Goal: Entertainment & Leisure: Consume media (video, audio)

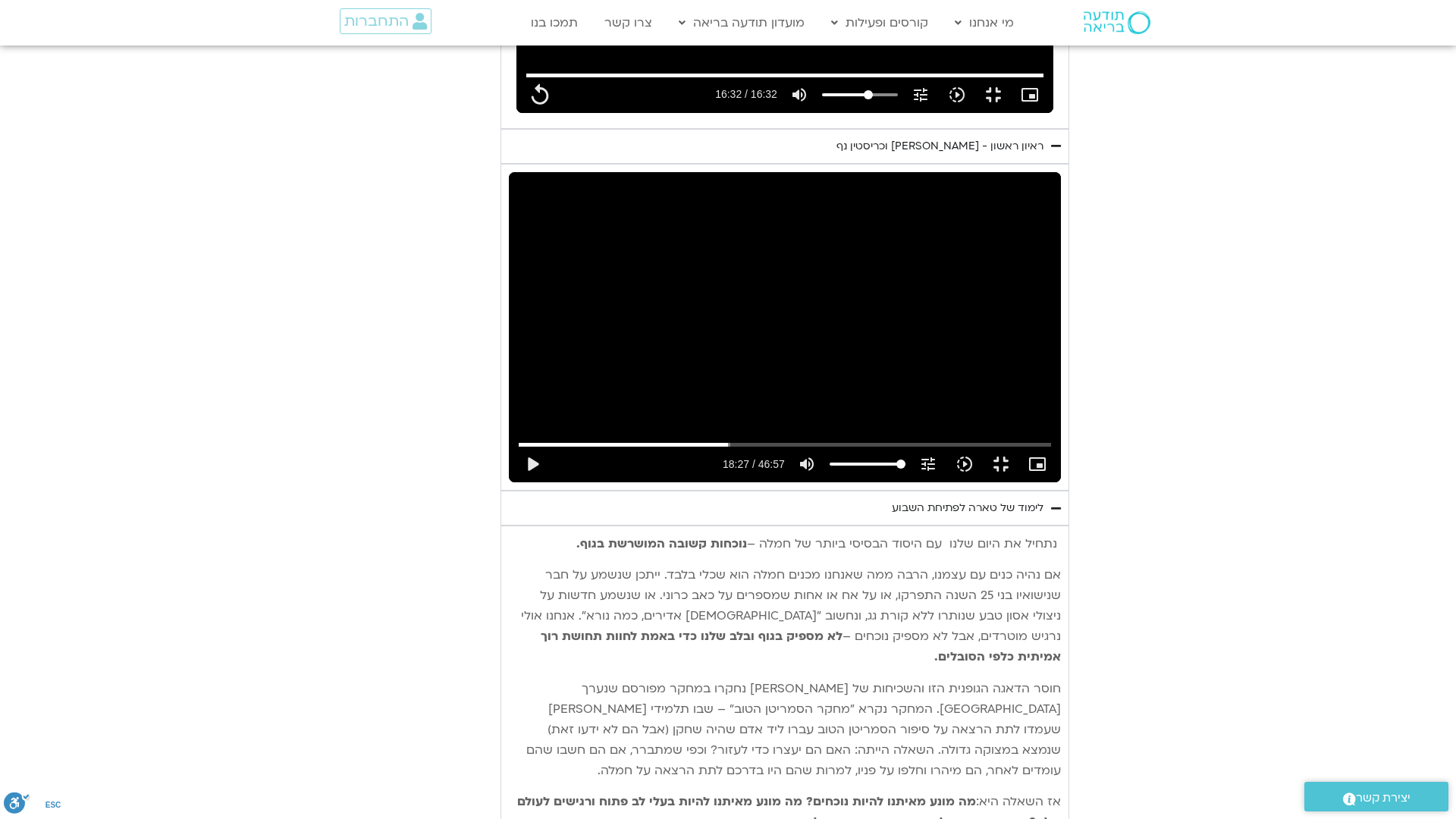
type input "992.52"
click at [1061, 250] on div "Skip Ad 44:13 play_arrow 18:27 / 46:57 volume_up Mute tune Resolution Auto 720p…" at bounding box center [785, 327] width 552 height 311
type input "1107.704892"
type input "992.52"
type input "1107.713757"
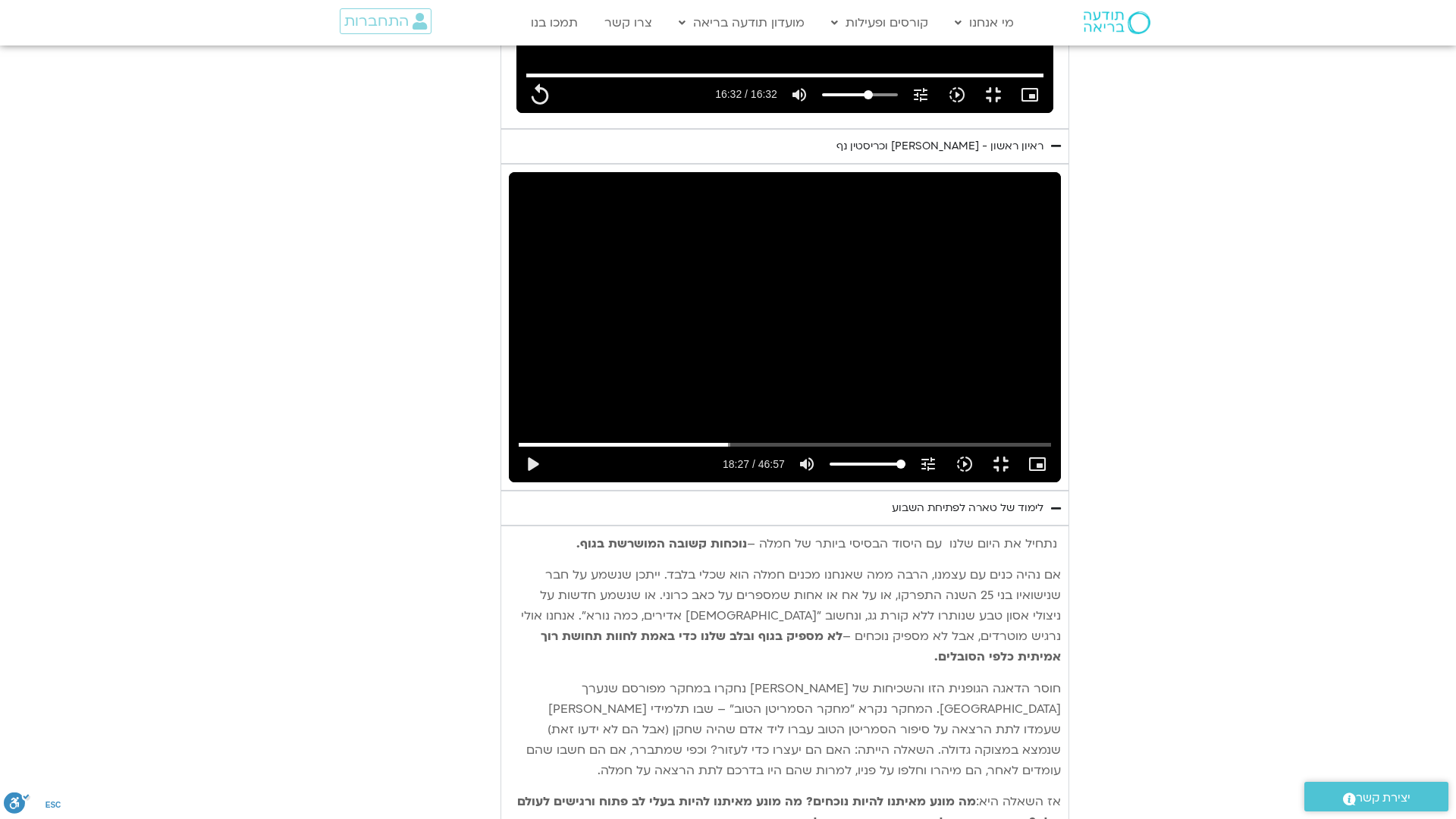
type input "992.52"
type input "1107.837261"
type input "992.52"
type input "1107.969193"
type input "992.52"
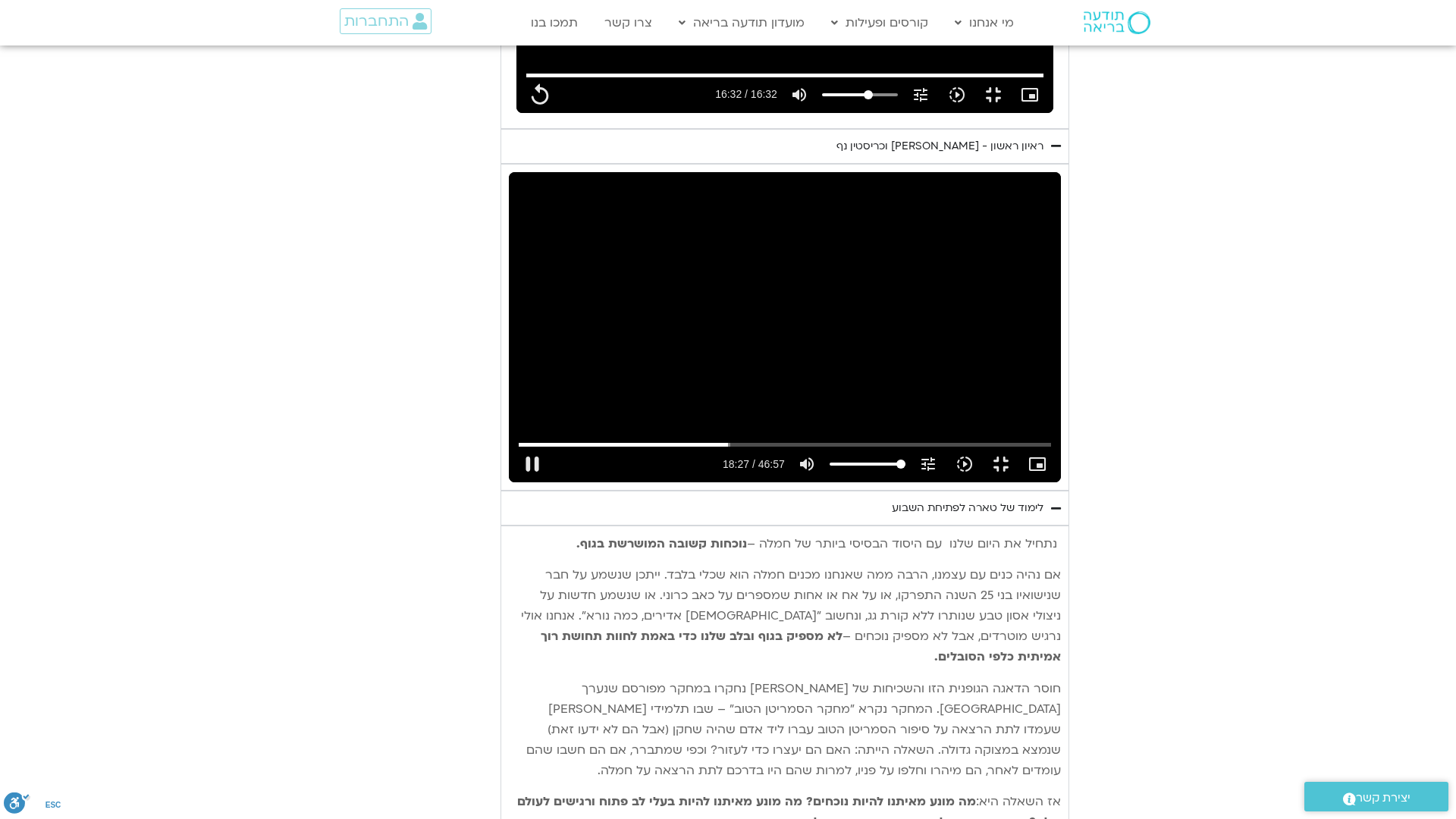
type input "1108.102735"
type input "992.52"
type input "1108.231437"
type input "992.52"
type input "1108.368831"
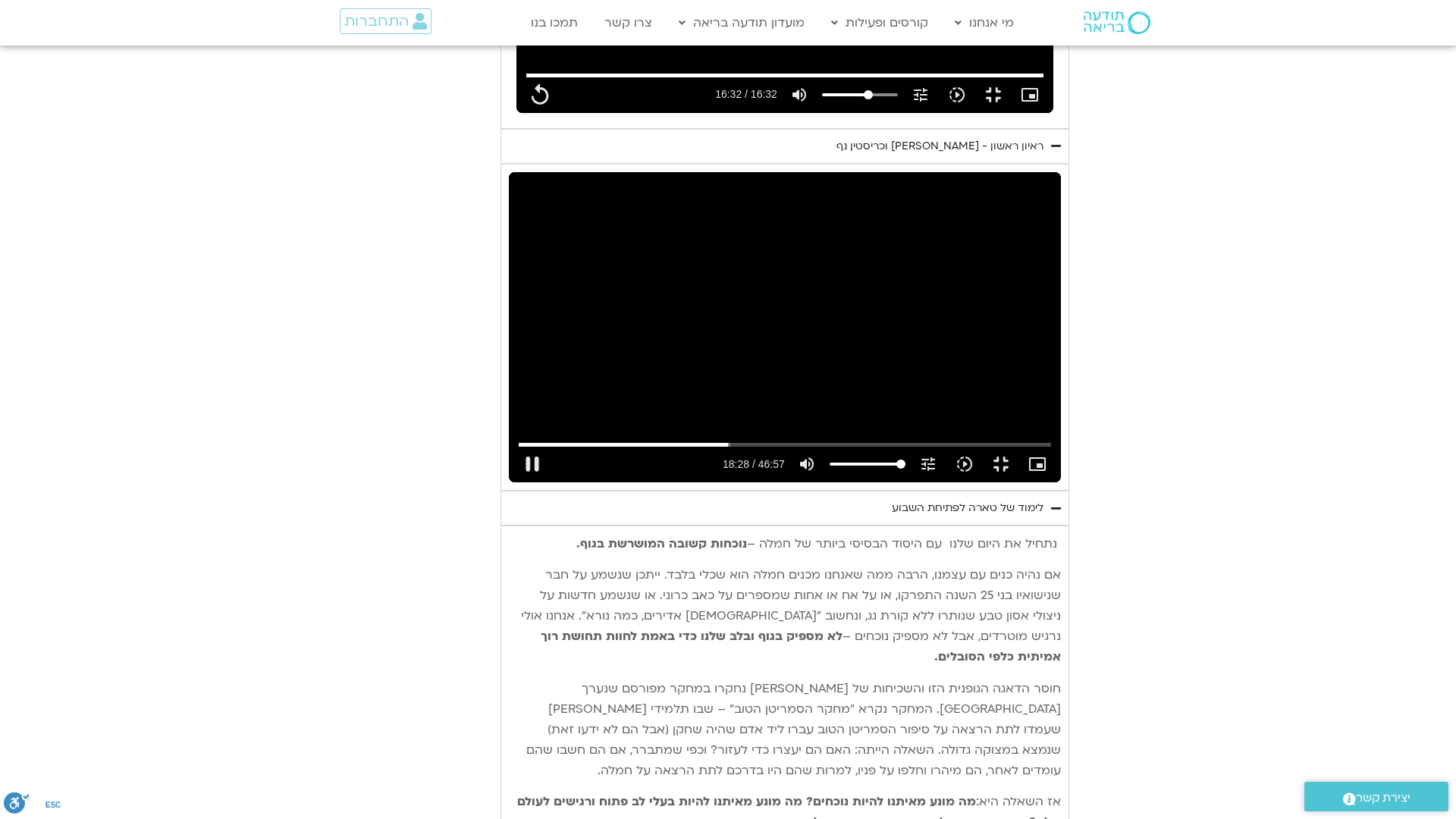
type input "992.52"
type input "1108.502607"
type input "992.52"
type input "1108.635573"
type input "992.52"
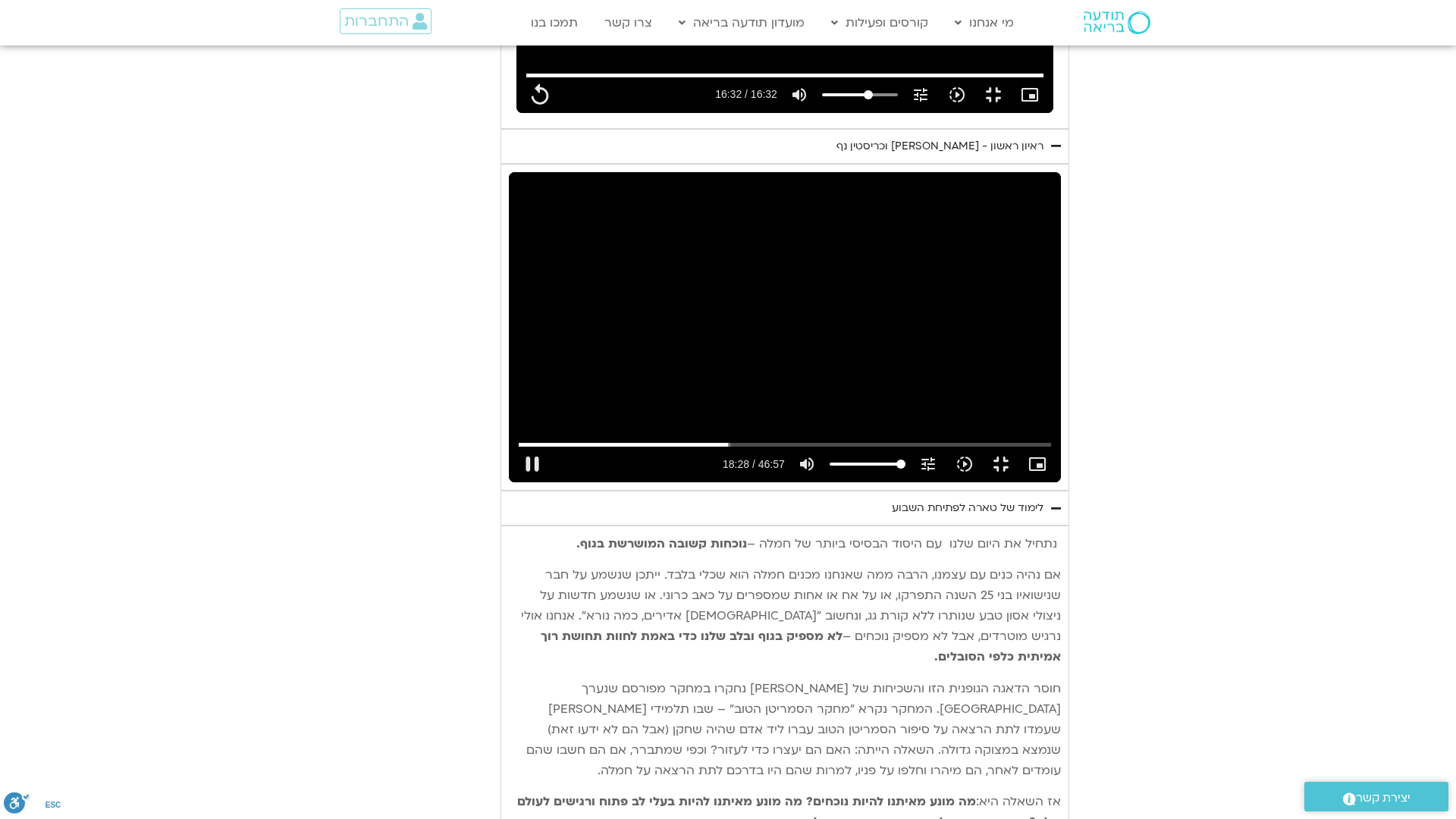
type input "1108.769531"
type input "992.52"
type input "1108.902216"
type input "992.52"
type input "1109.035227"
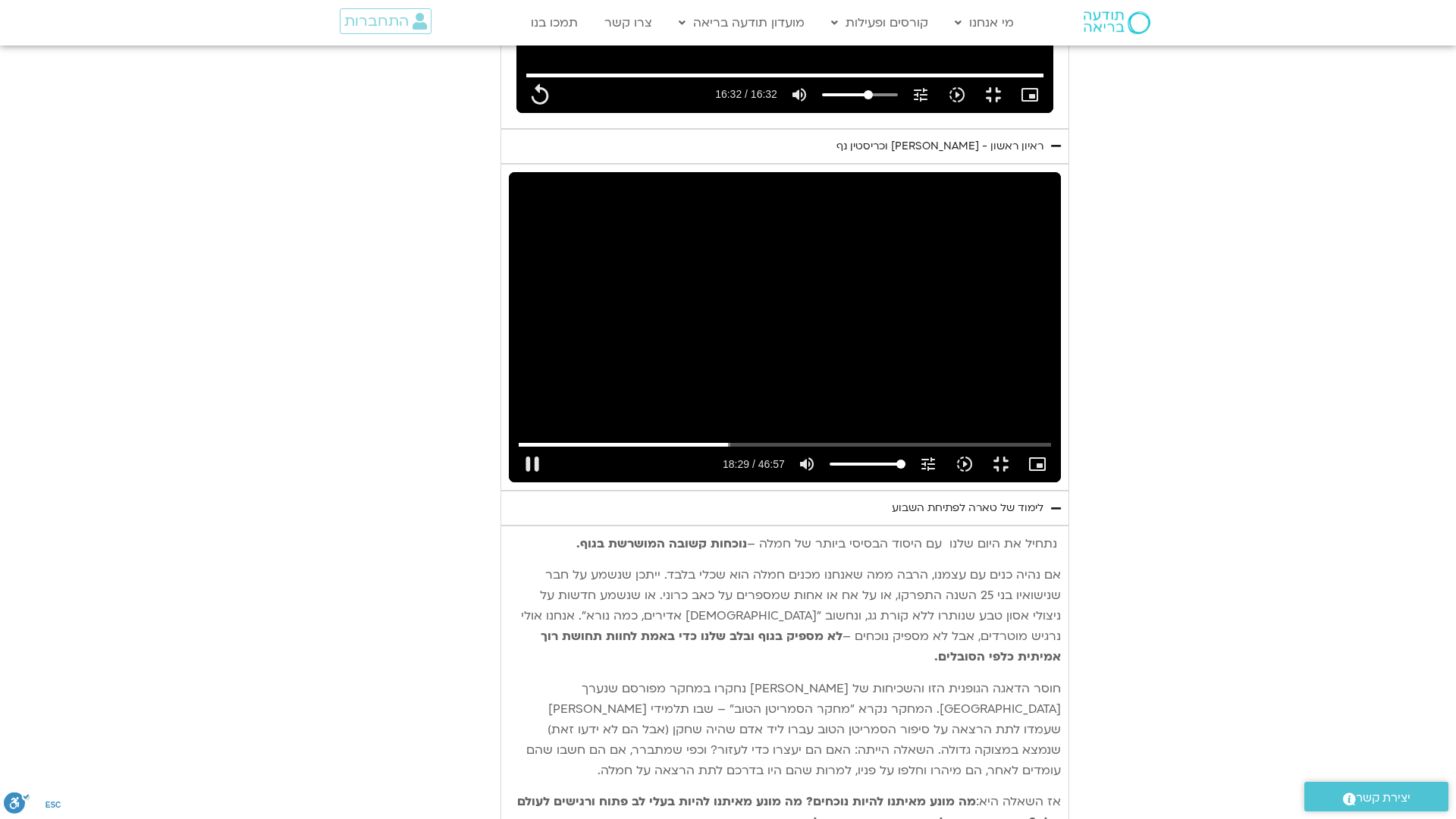
type input "992.52"
type input "1109.169518"
type input "992.52"
type input "1109.300655"
type input "992.52"
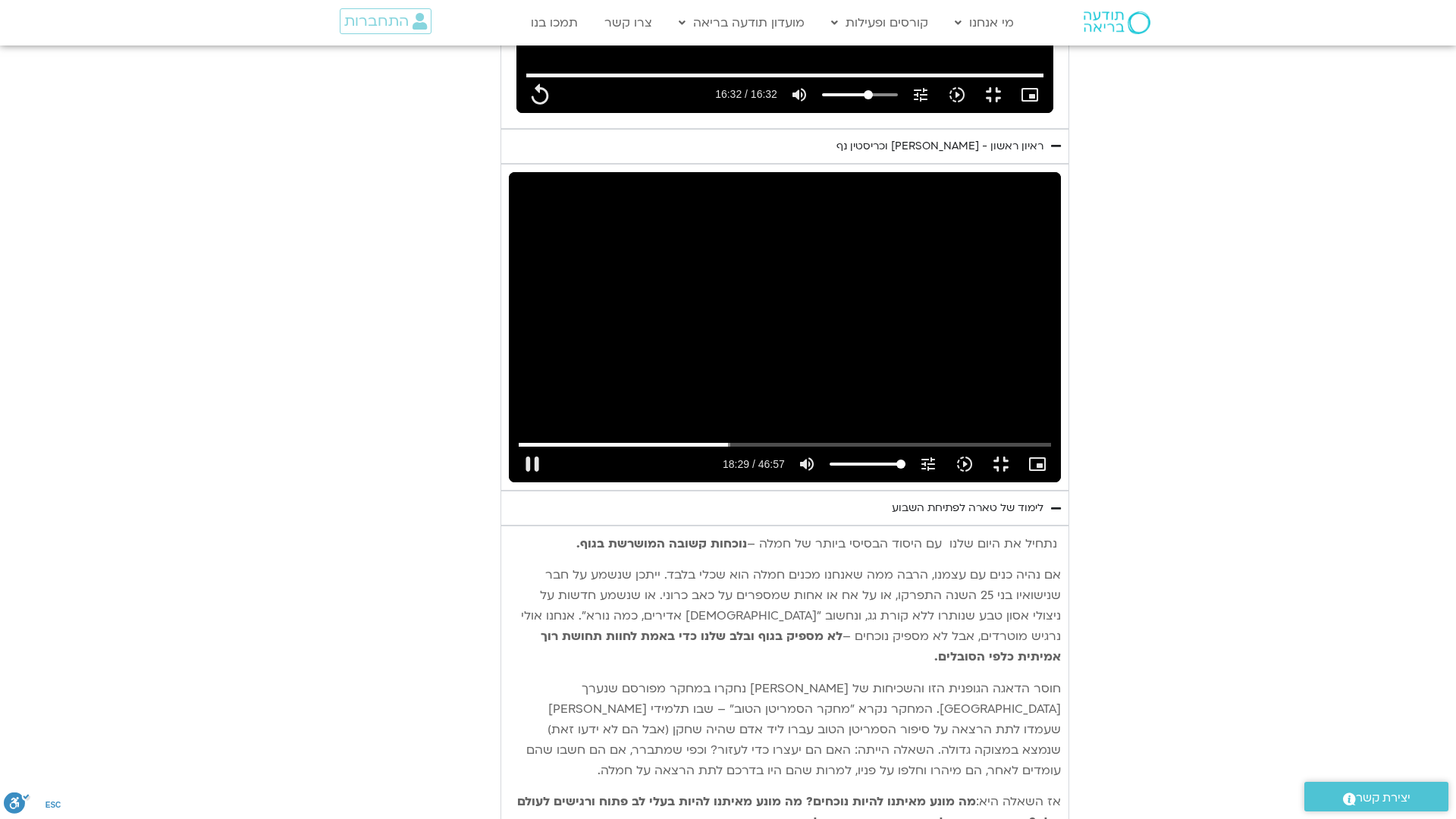
type input "1109.435743"
type input "992.52"
type input "1109.568938"
type input "992.52"
type input "1109.703692"
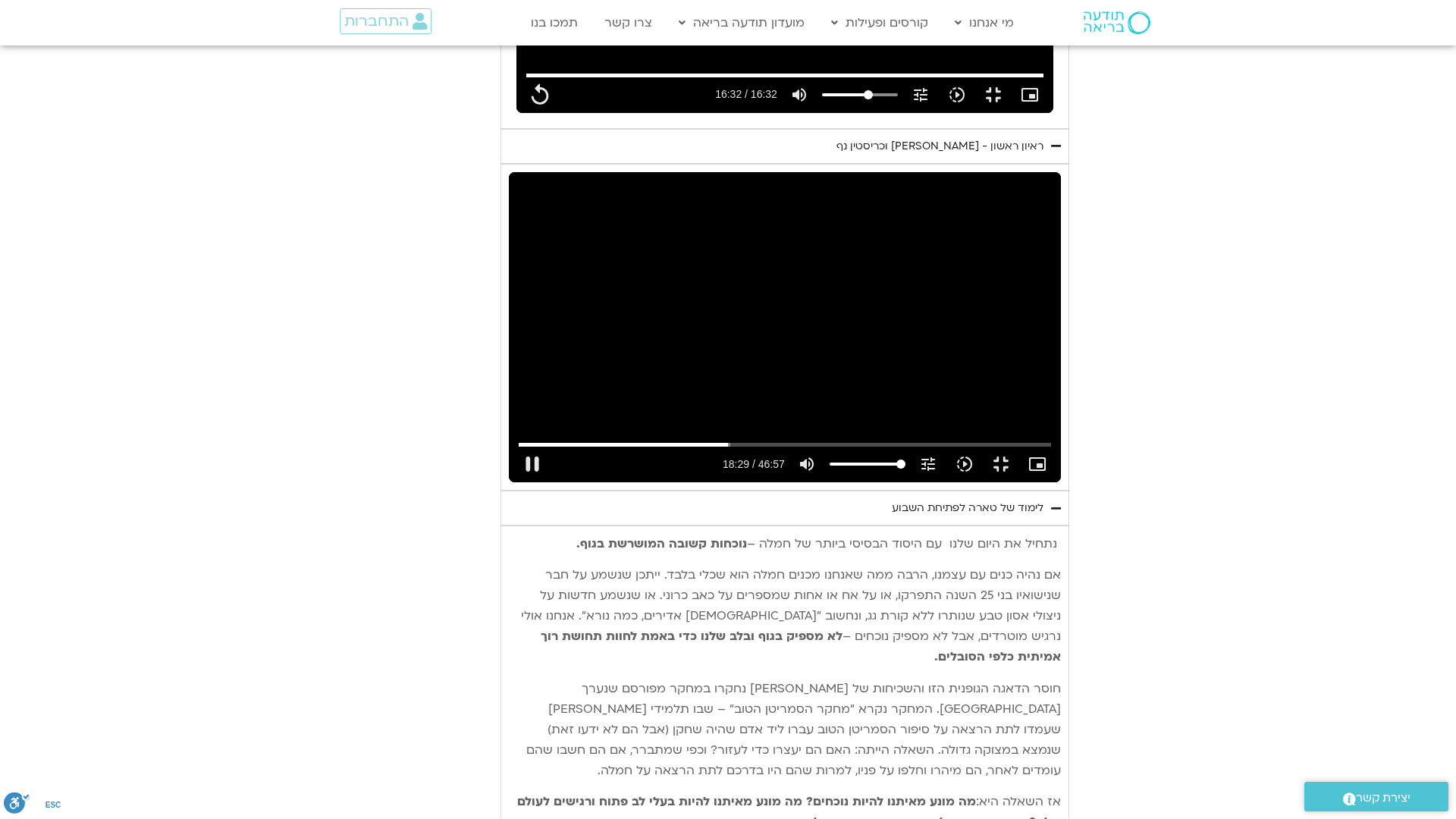
type input "992.52"
type input "1109.834508"
type input "992.52"
type input "1109.967878"
type input "992.52"
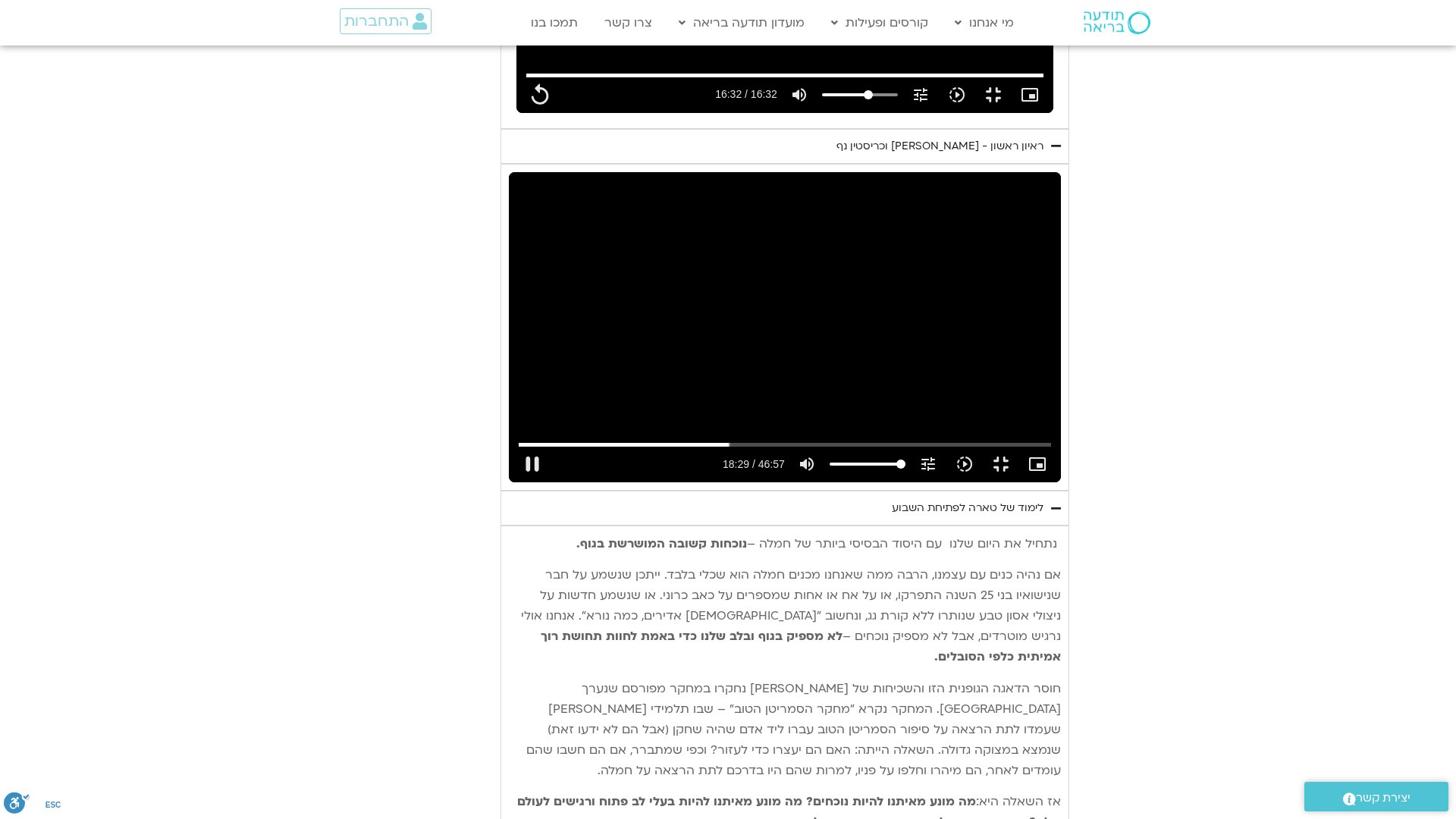
type input "1110.100932"
type input "992.52"
type input "1110.234369"
type input "992.52"
type input "1110.367166"
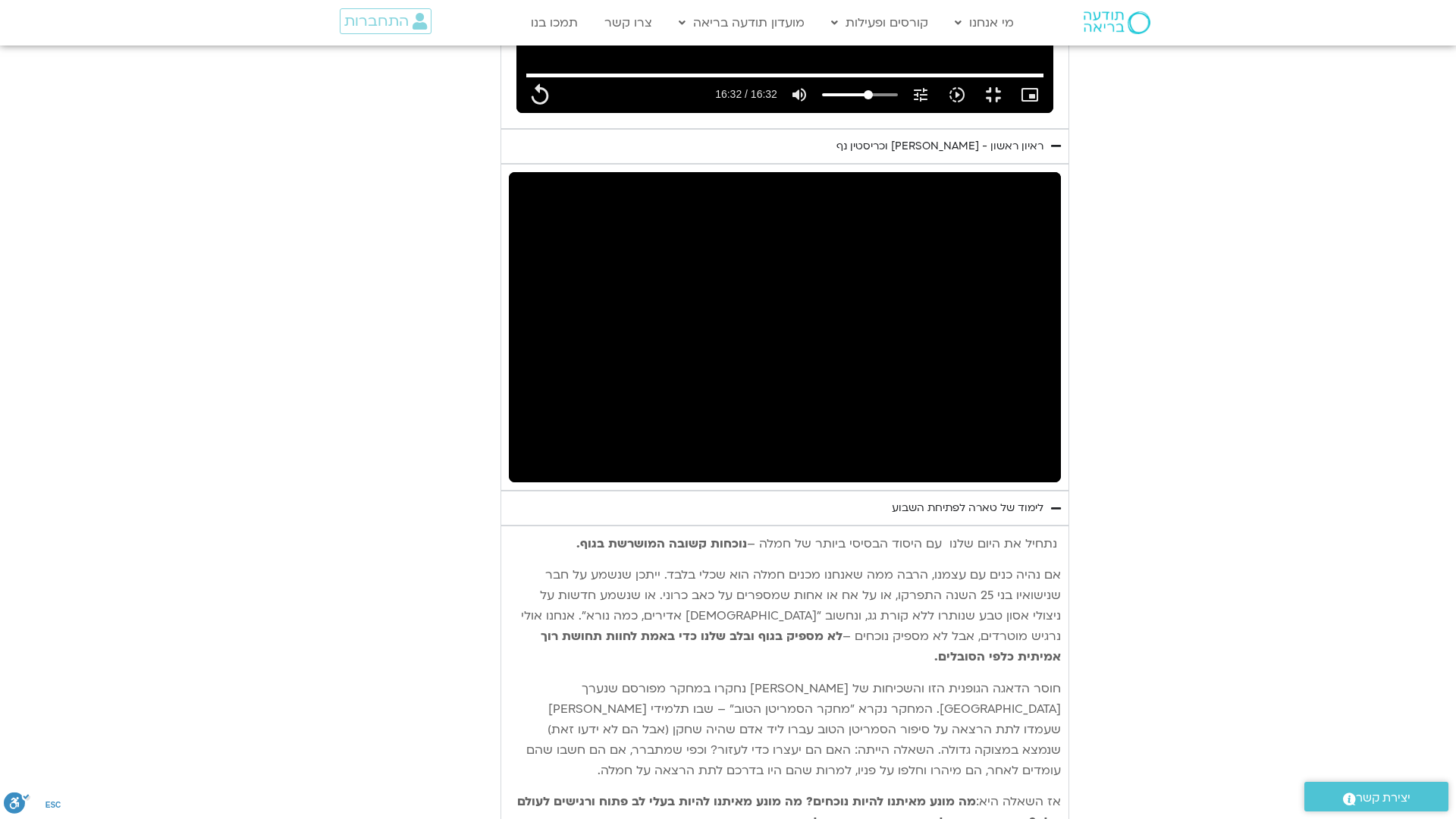
type input "992.52"
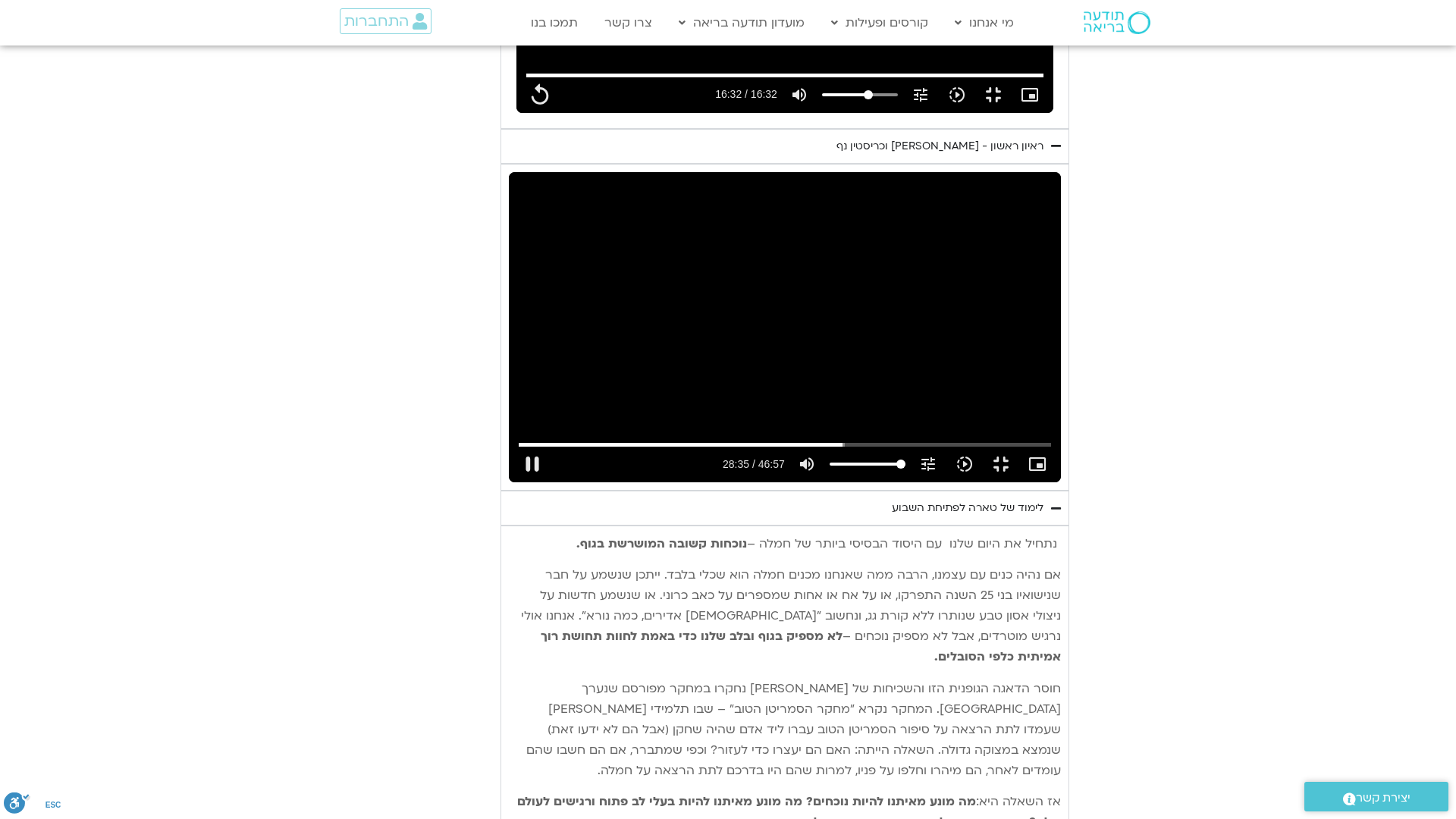
type input "1715.663541"
type input "992.52"
type input "1715.786526"
type input "992.52"
type input "1715.919676"
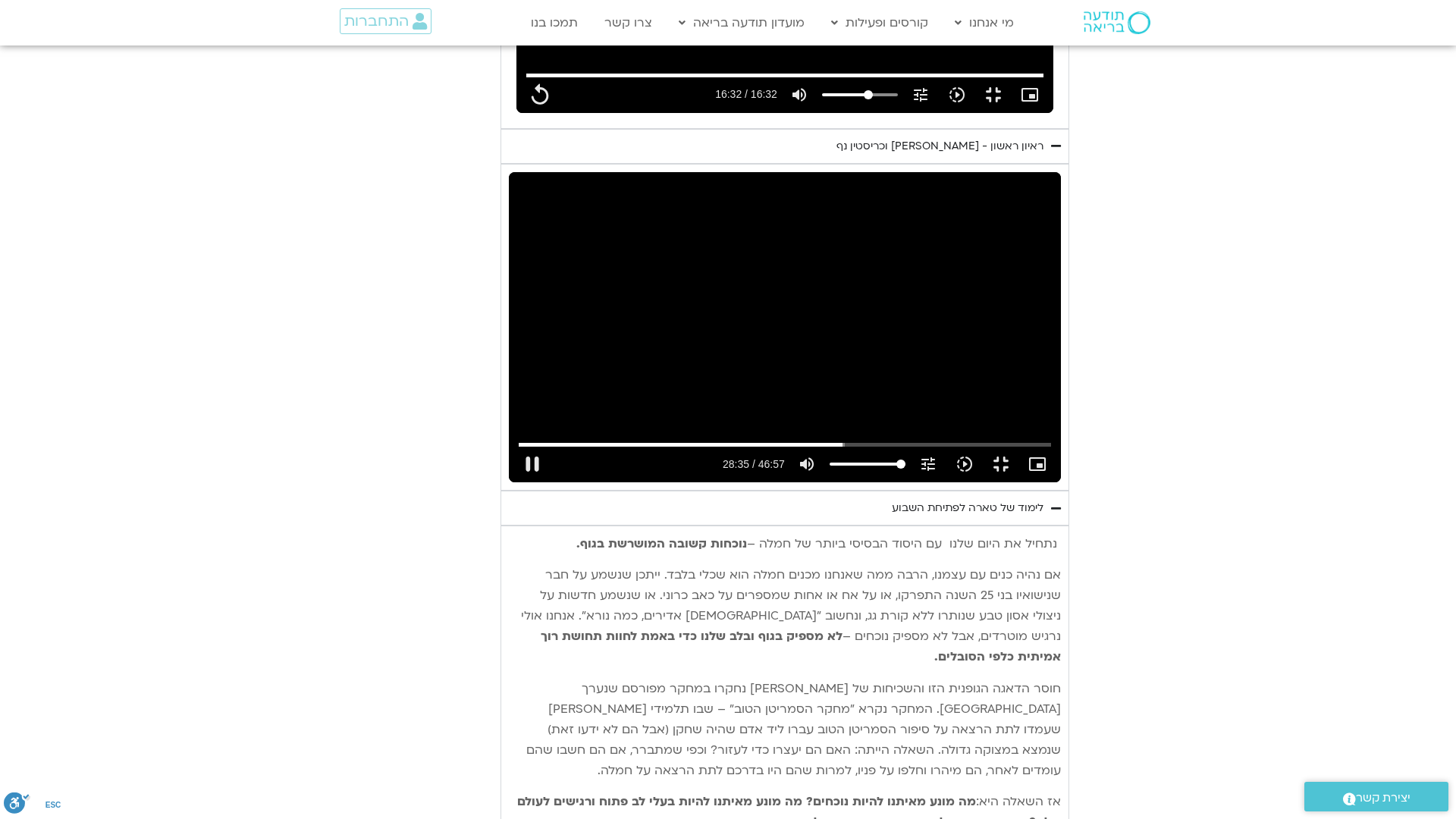
type input "992.52"
type input "1716.053542"
type input "992.52"
type input "1716.101609"
type input "992.52"
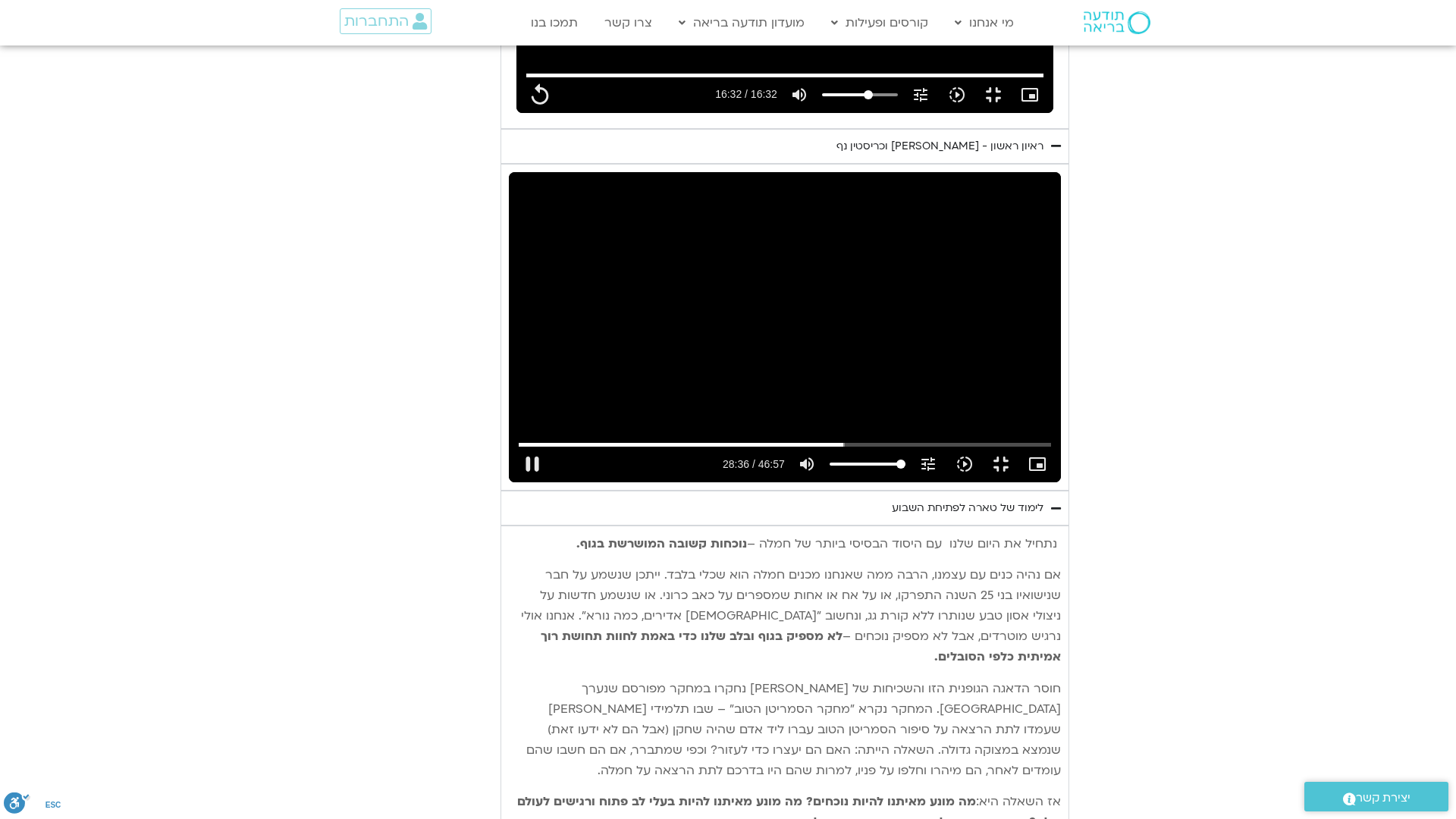
type input "1716.306325"
type input "992.52"
type input "1716.368215"
type input "992.52"
type input "1716.493989"
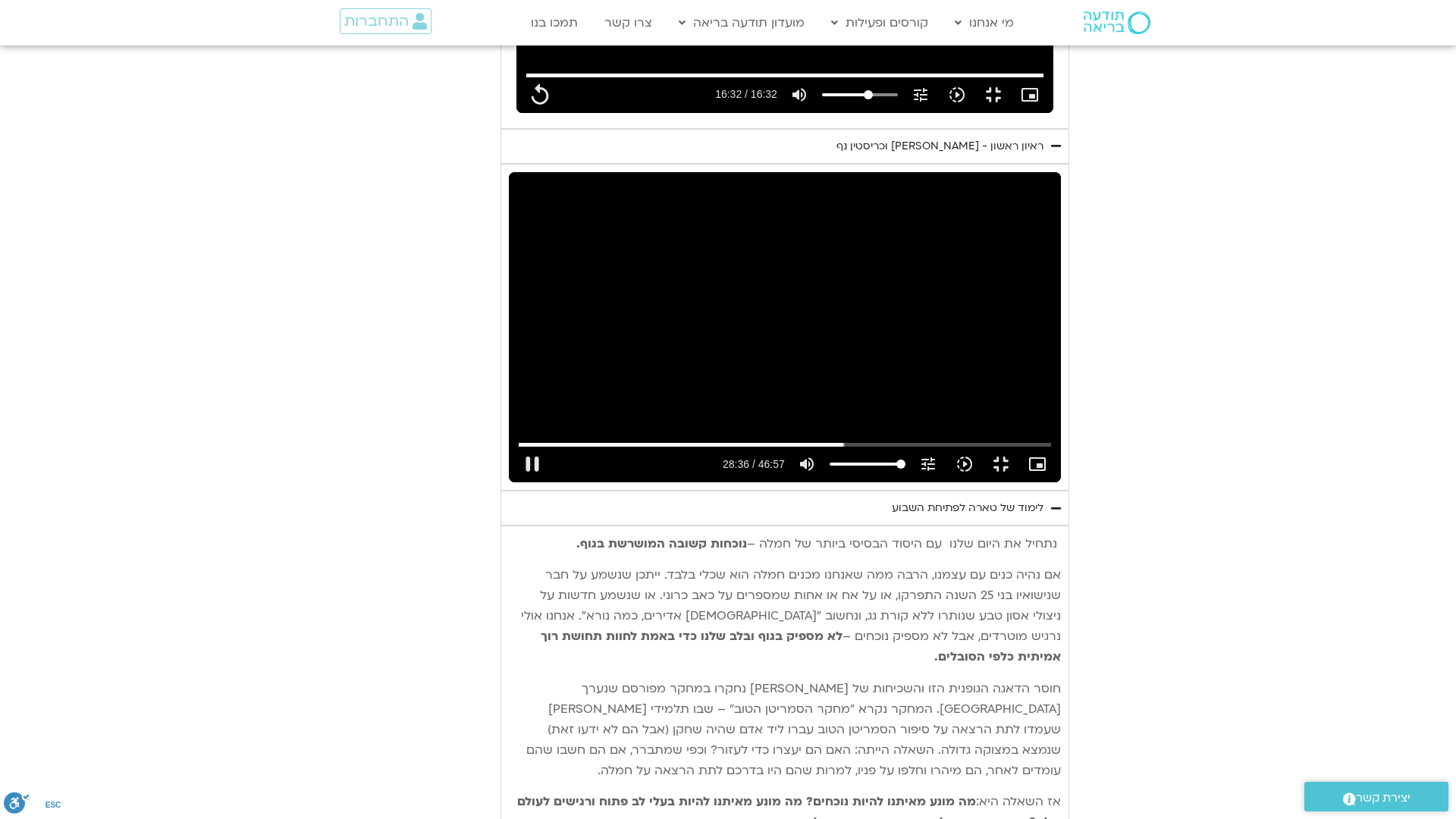
type input "992.52"
type input "1716.620719"
type input "992.52"
type input "1716.746334"
type input "992.52"
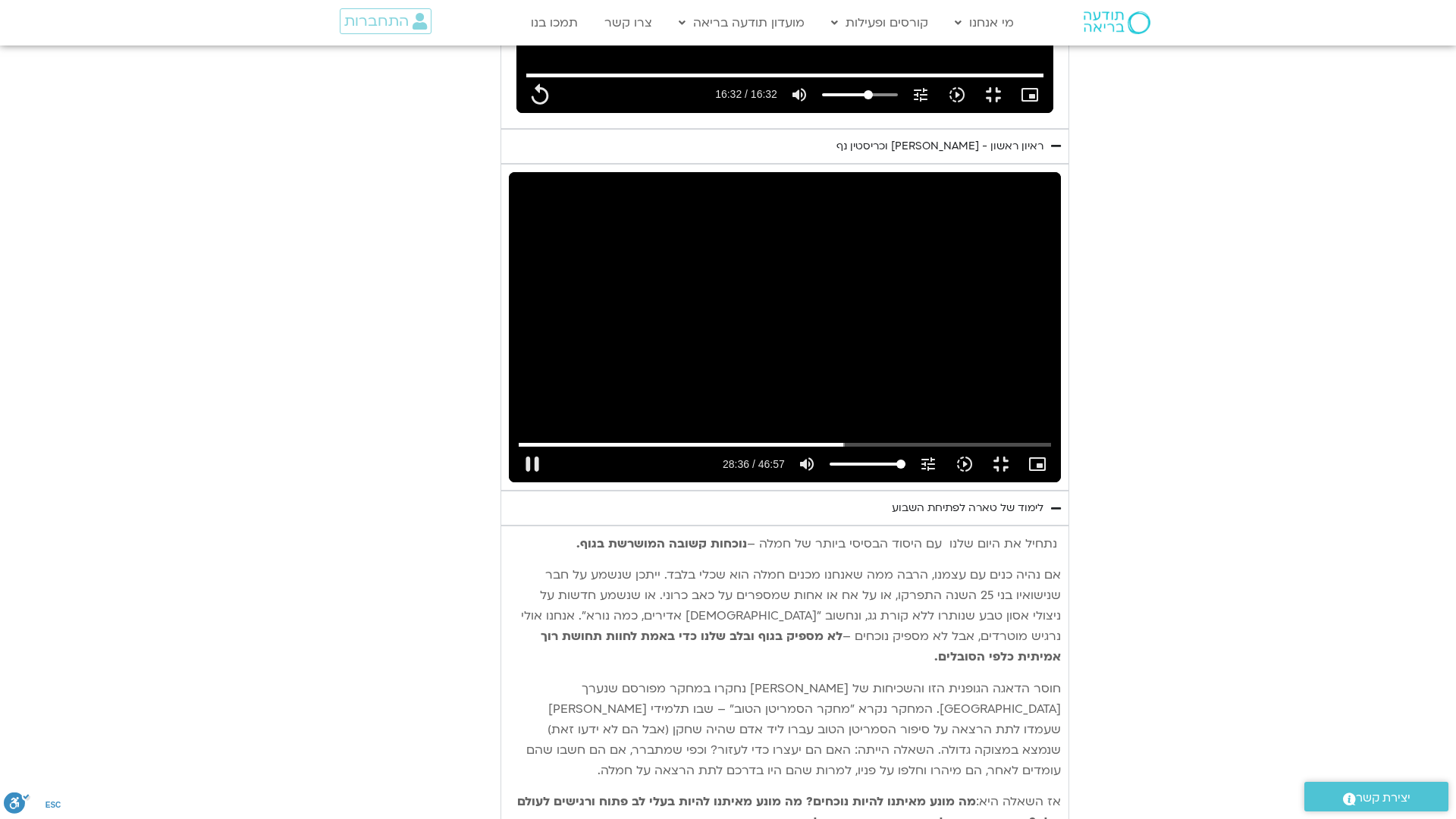
type input "1716.884153"
type input "992.52"
type input "1717.018038"
type input "992.52"
type input "1717.149466"
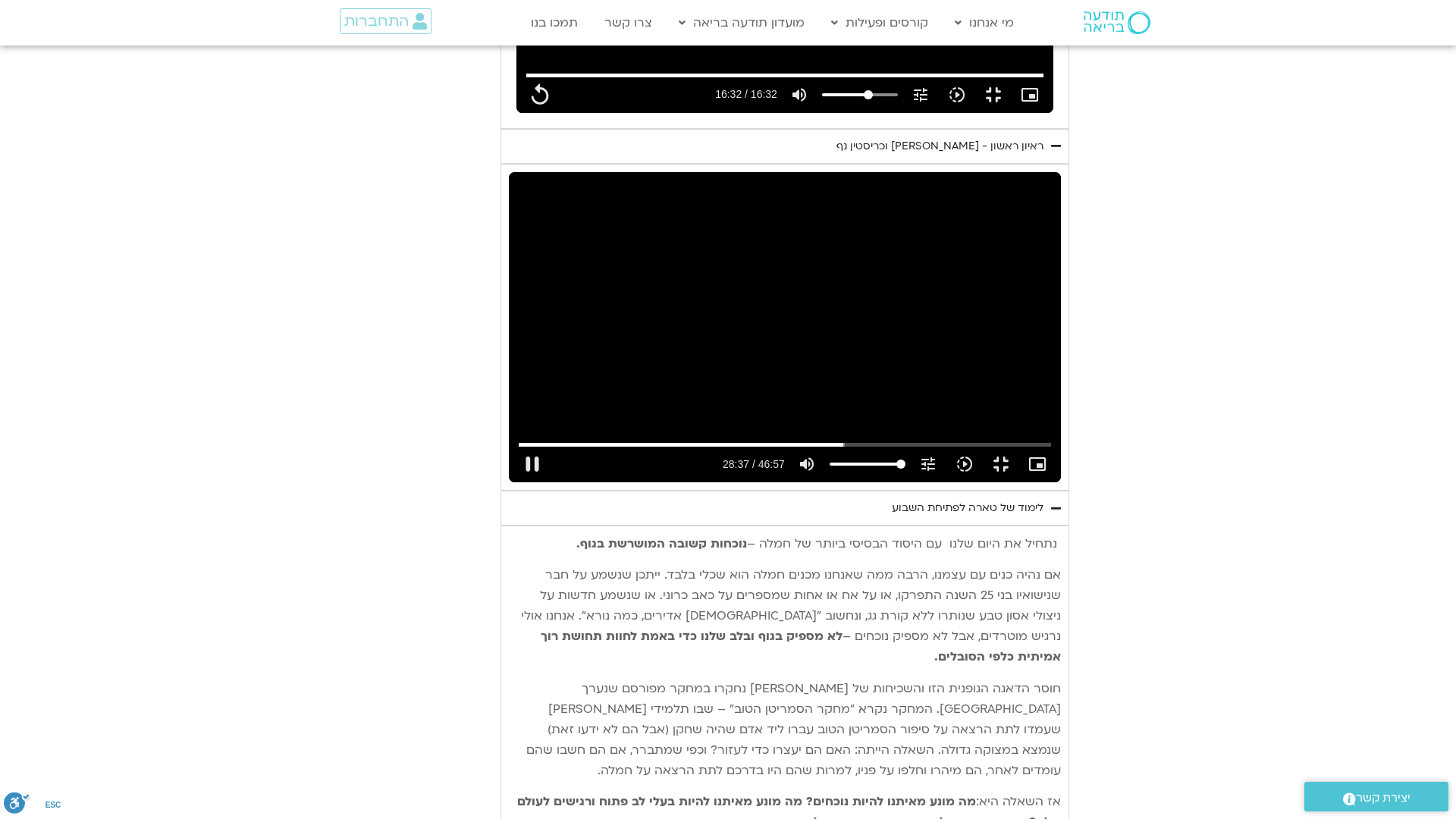
type input "992.52"
type input "1717.285152"
type input "992.52"
type input "1717.417772"
type input "992.52"
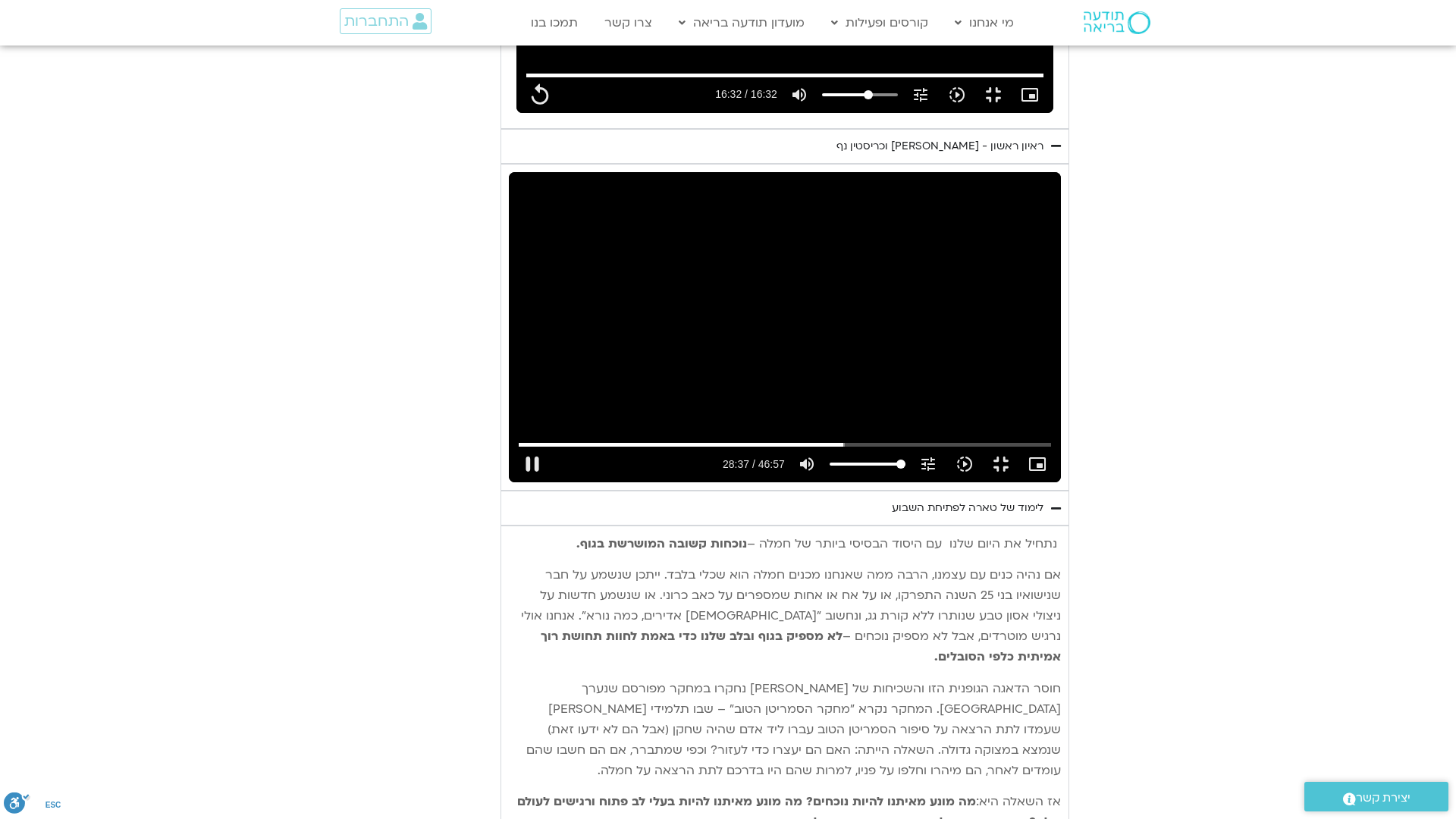
type input "1717.549358"
type input "992.52"
type input "1717.684486"
type input "992.52"
type input "1717.815641"
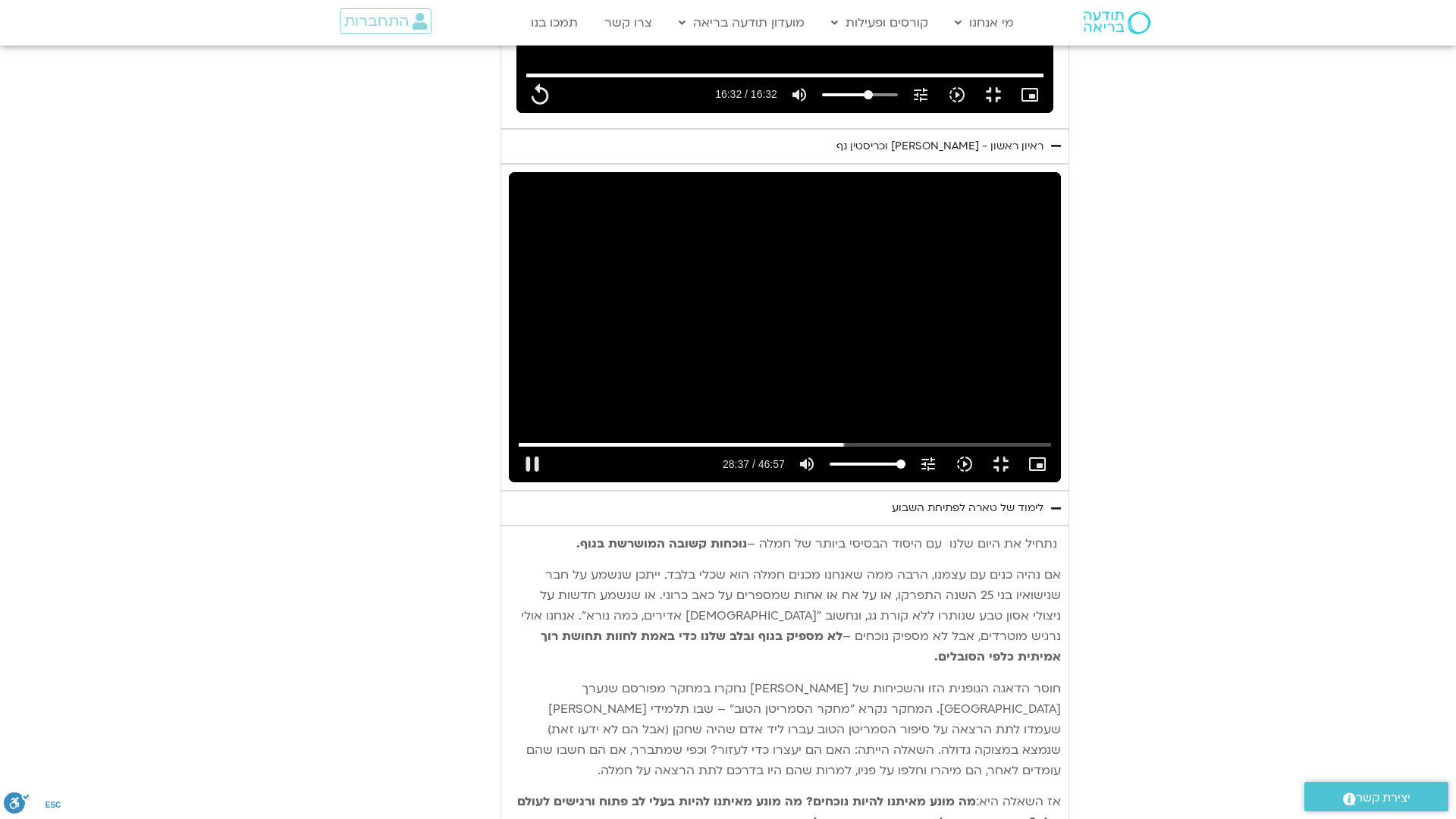
type input "992.52"
type input "1717.949795"
type input "992.52"
type input "1718.082765"
type input "992.52"
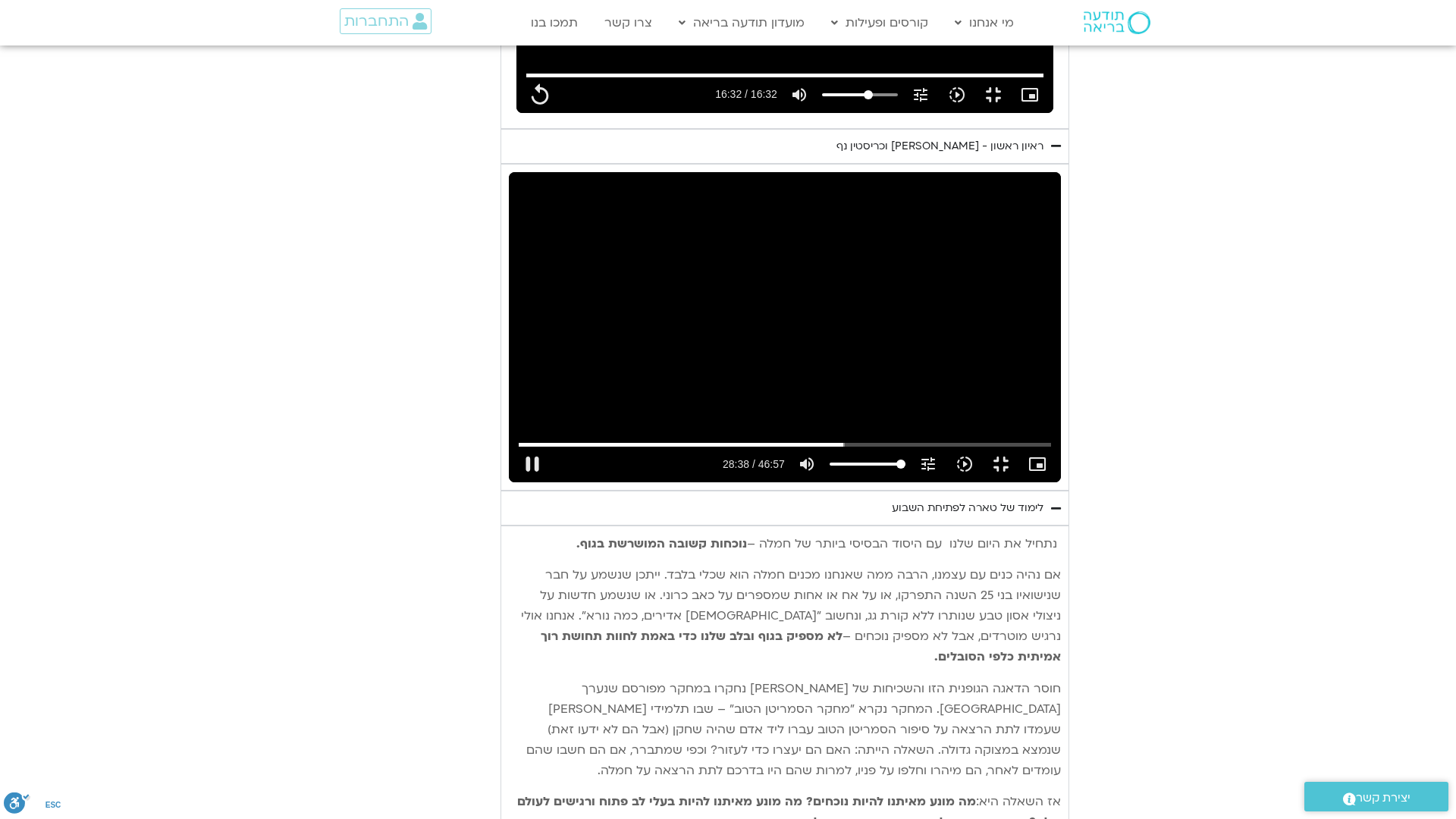
type input "1718.214963"
type input "992.52"
type input "1718.349577"
type input "992.52"
type input "1718.482422"
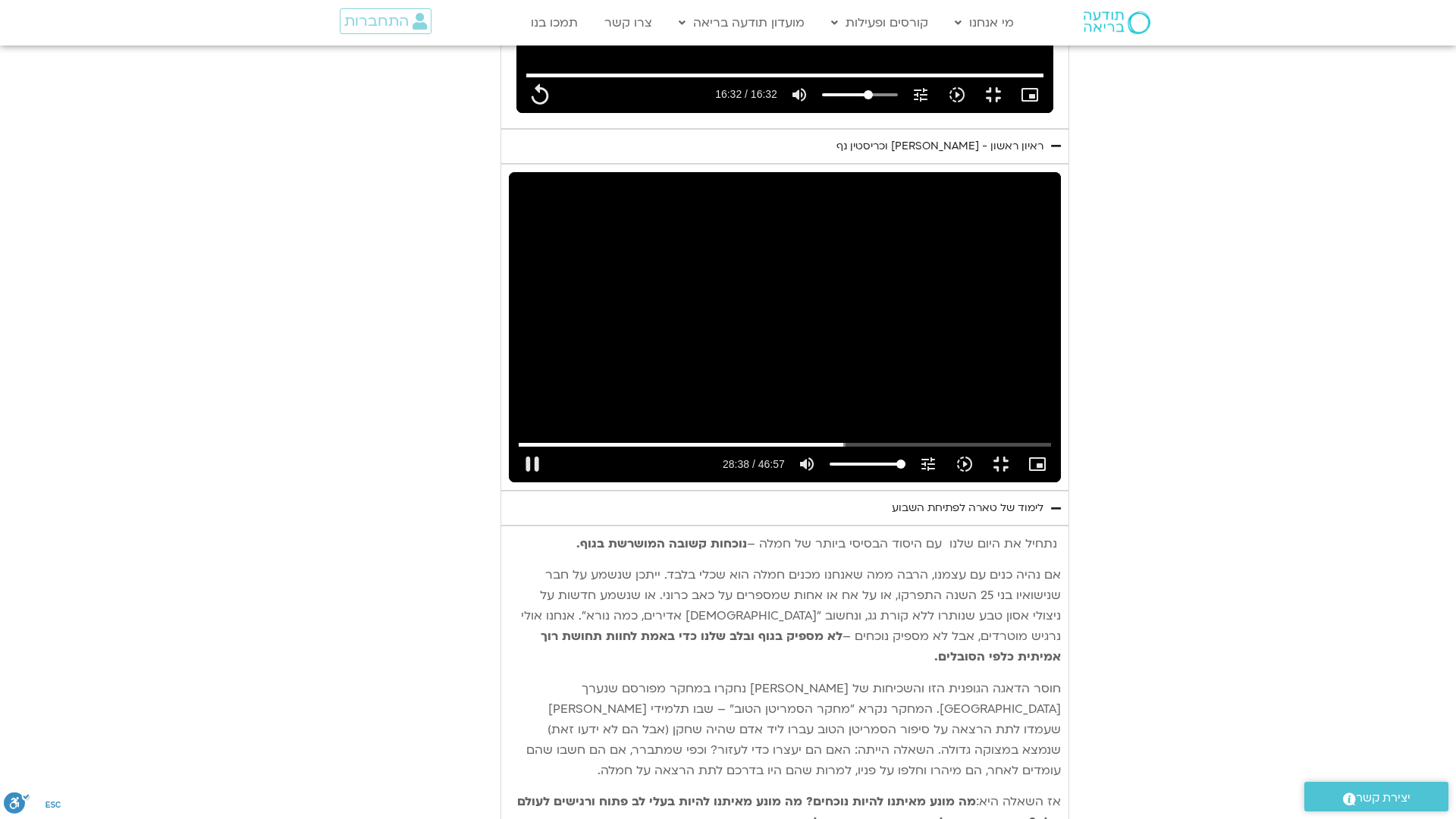
type input "992.52"
type input "1718.607602"
type input "992.52"
type input "1718.733282"
type input "992.52"
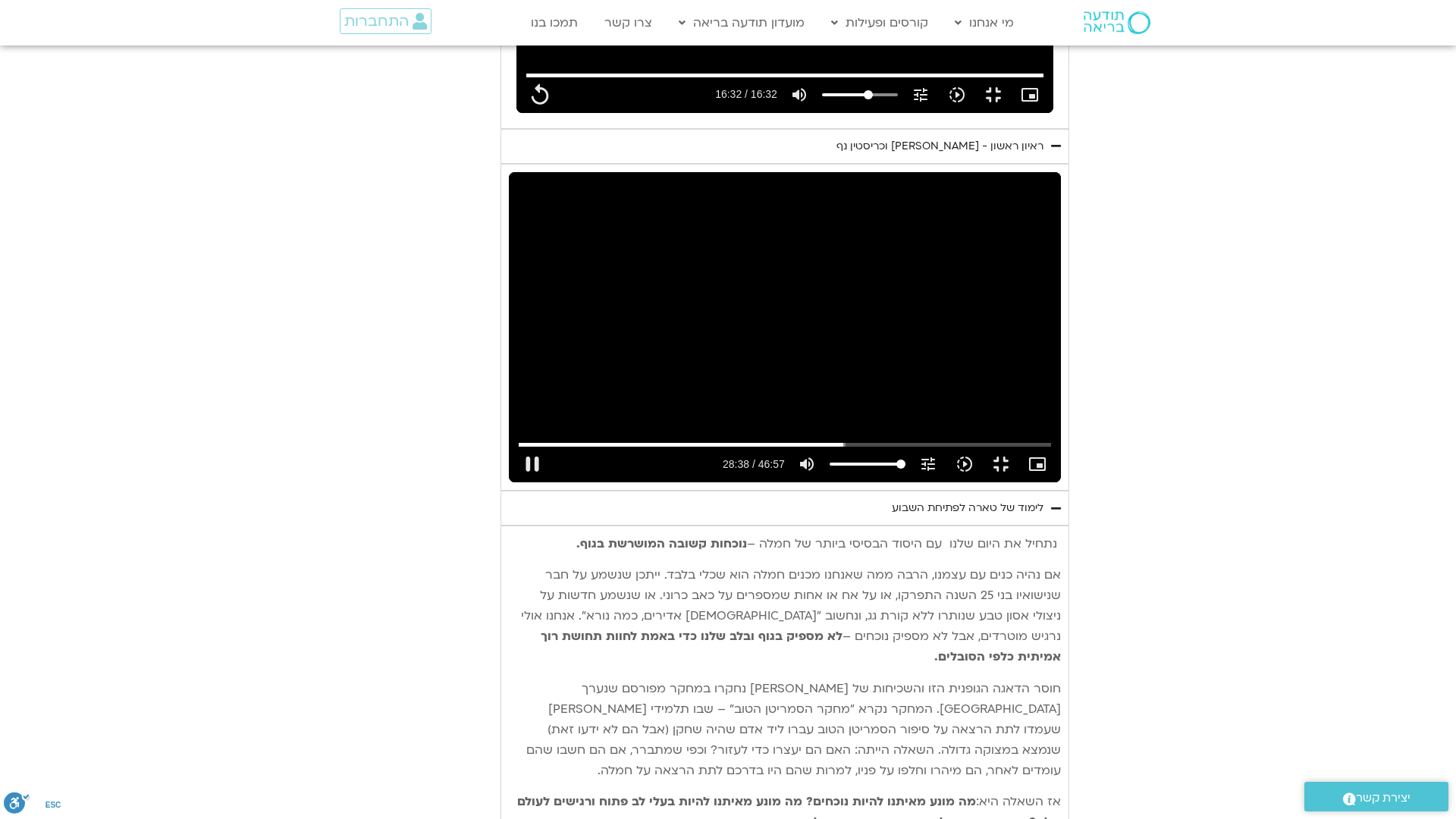
type input "1718.864291"
type input "992.52"
type input "1718.990073"
type input "992.52"
type input "1719.116609"
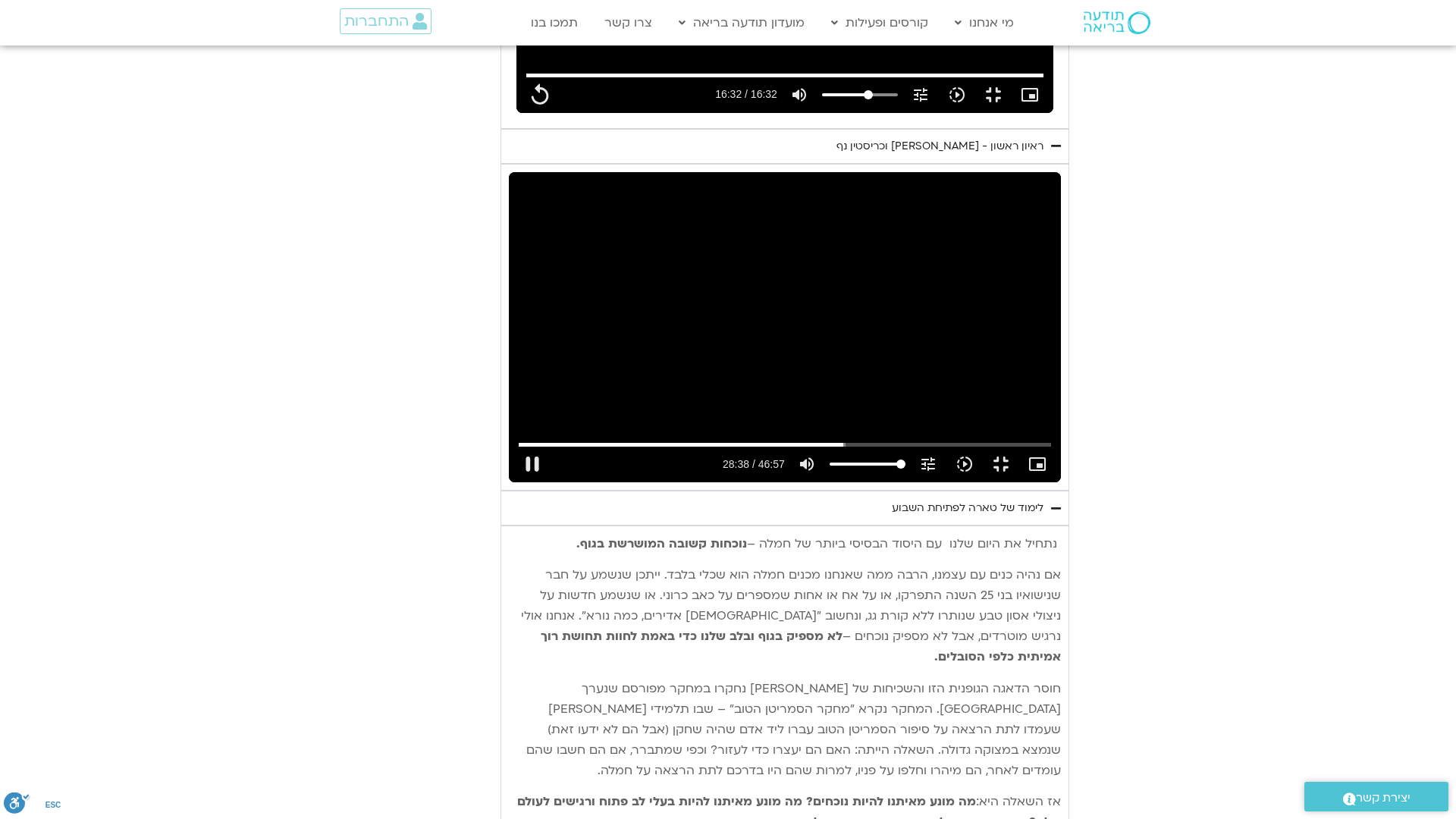
type input "992.52"
type input "1719.249316"
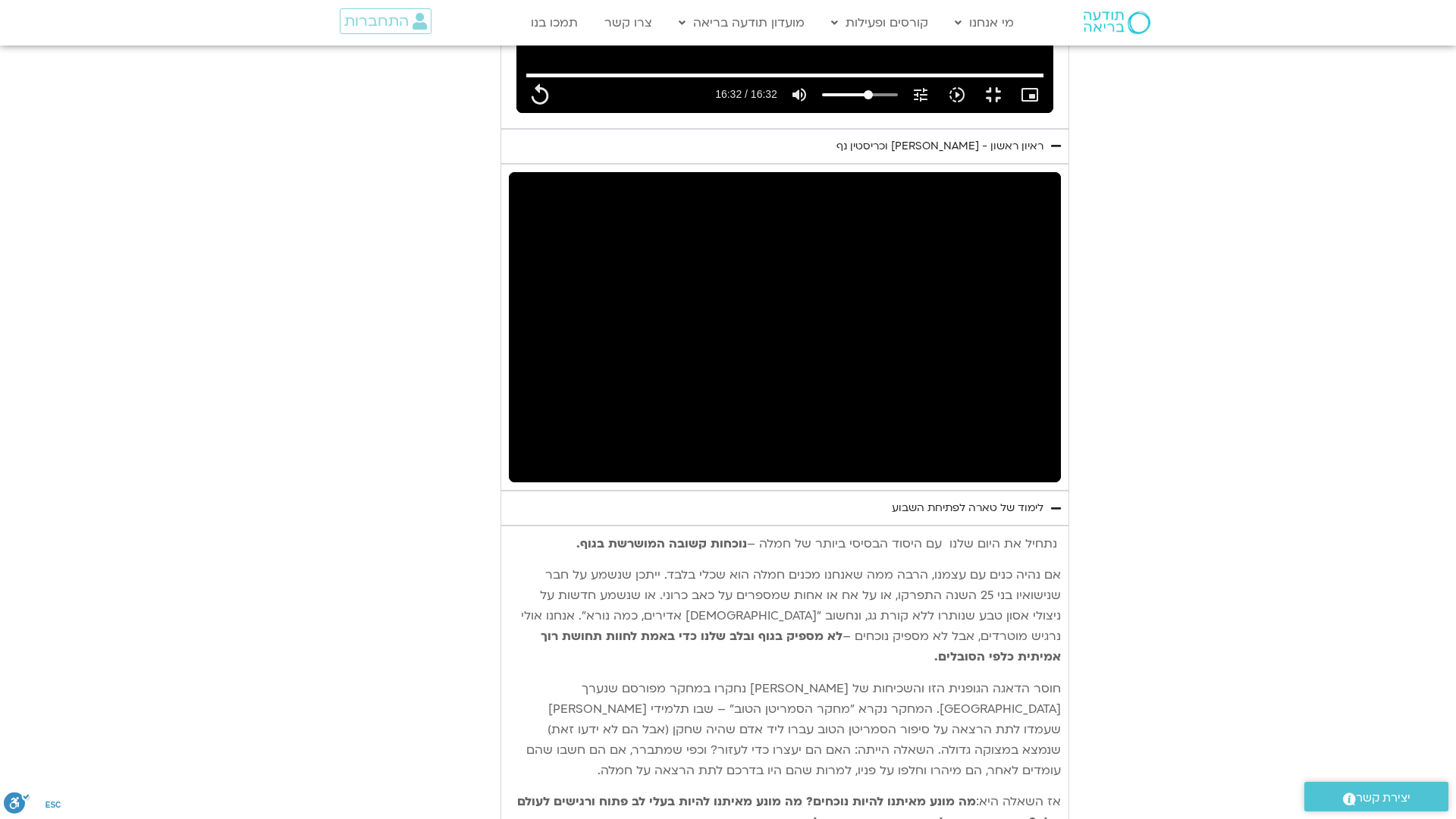
type input "992.52"
type input "2445.816595"
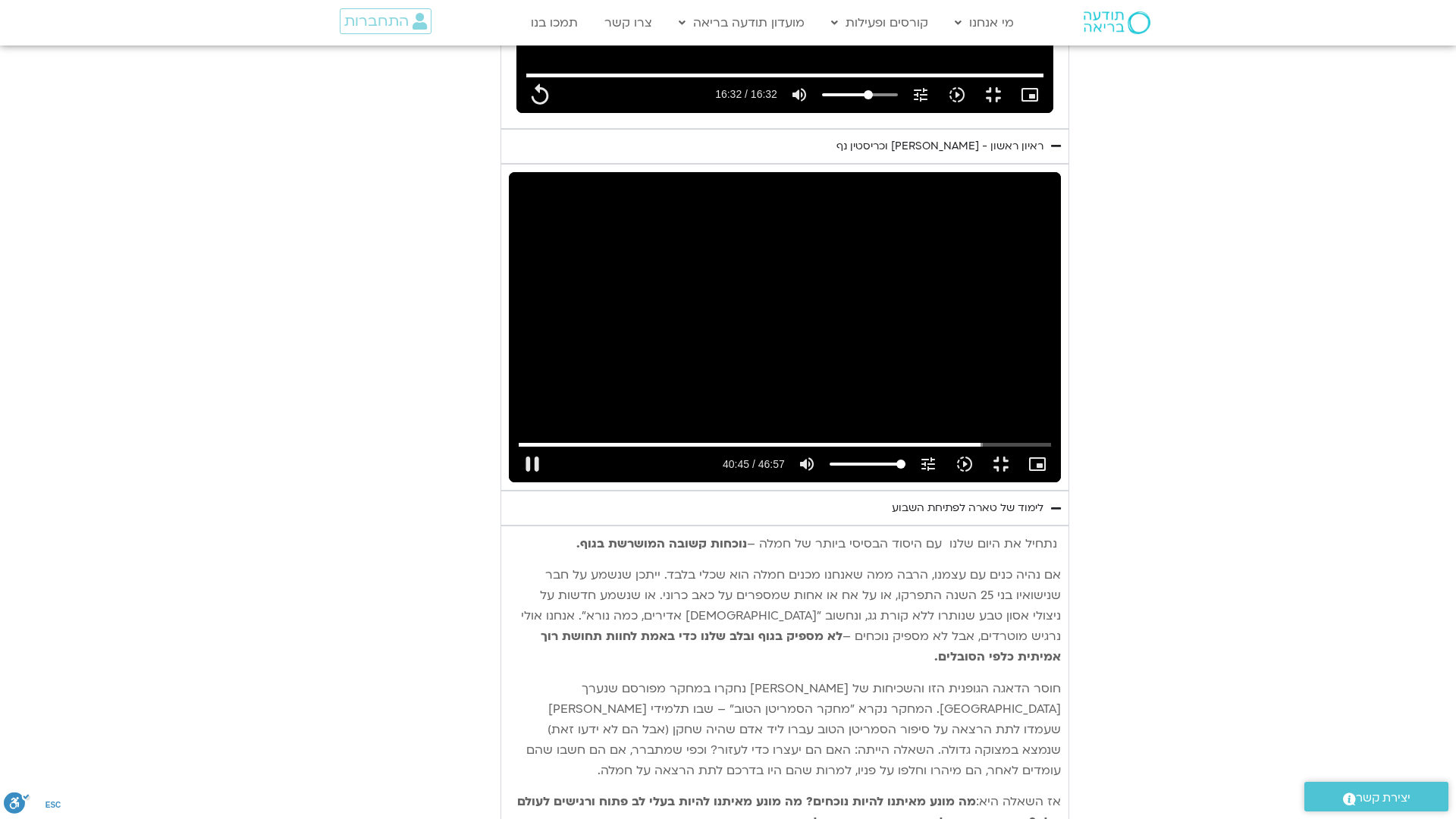
type input "992.52"
type input "2445.872494"
type input "992.52"
type input "2446.104295"
type input "992.52"
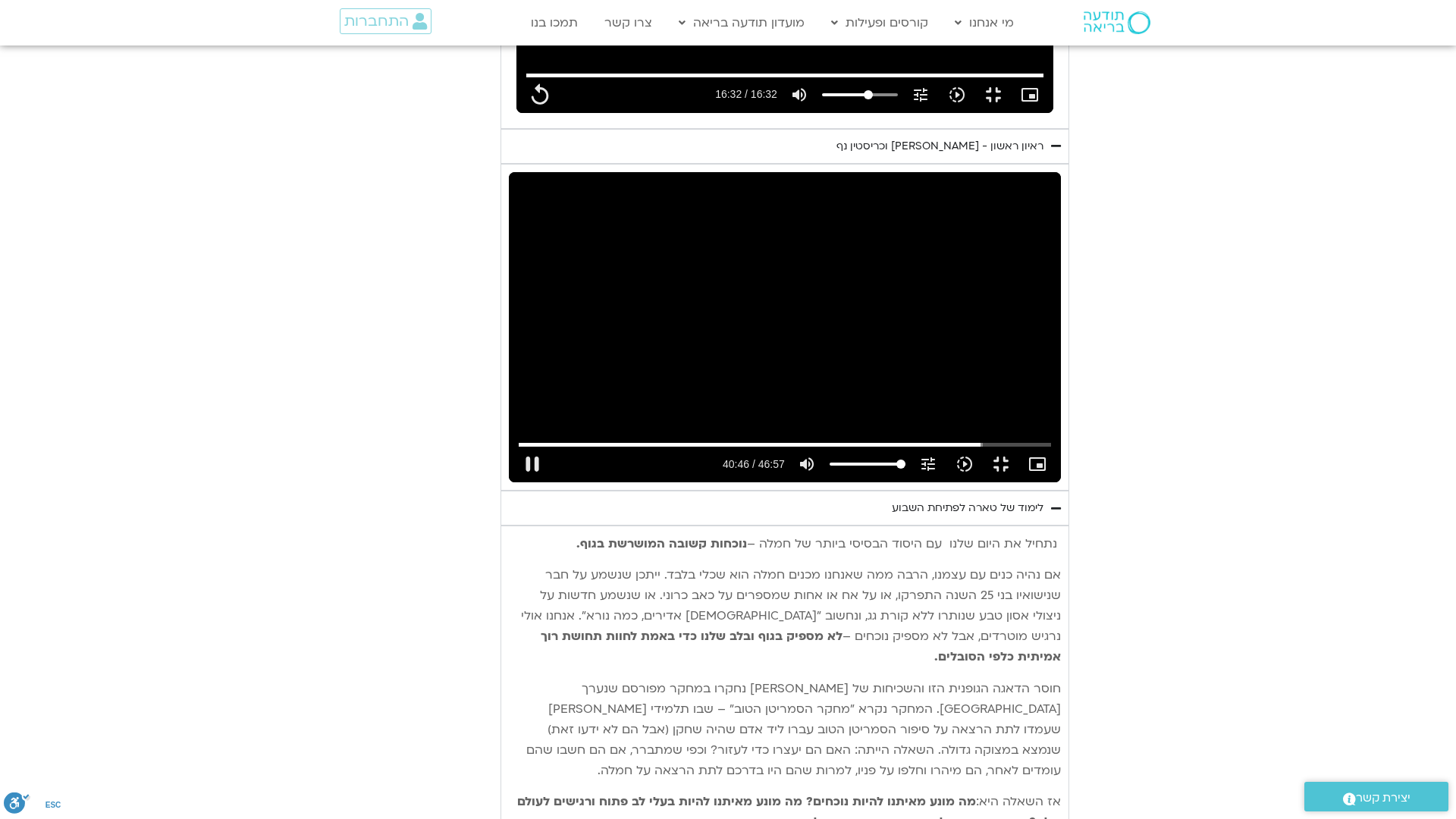
type input "2446.135123"
type input "992.52"
type input "2446.264169"
type input "992.52"
type input "2446.503506"
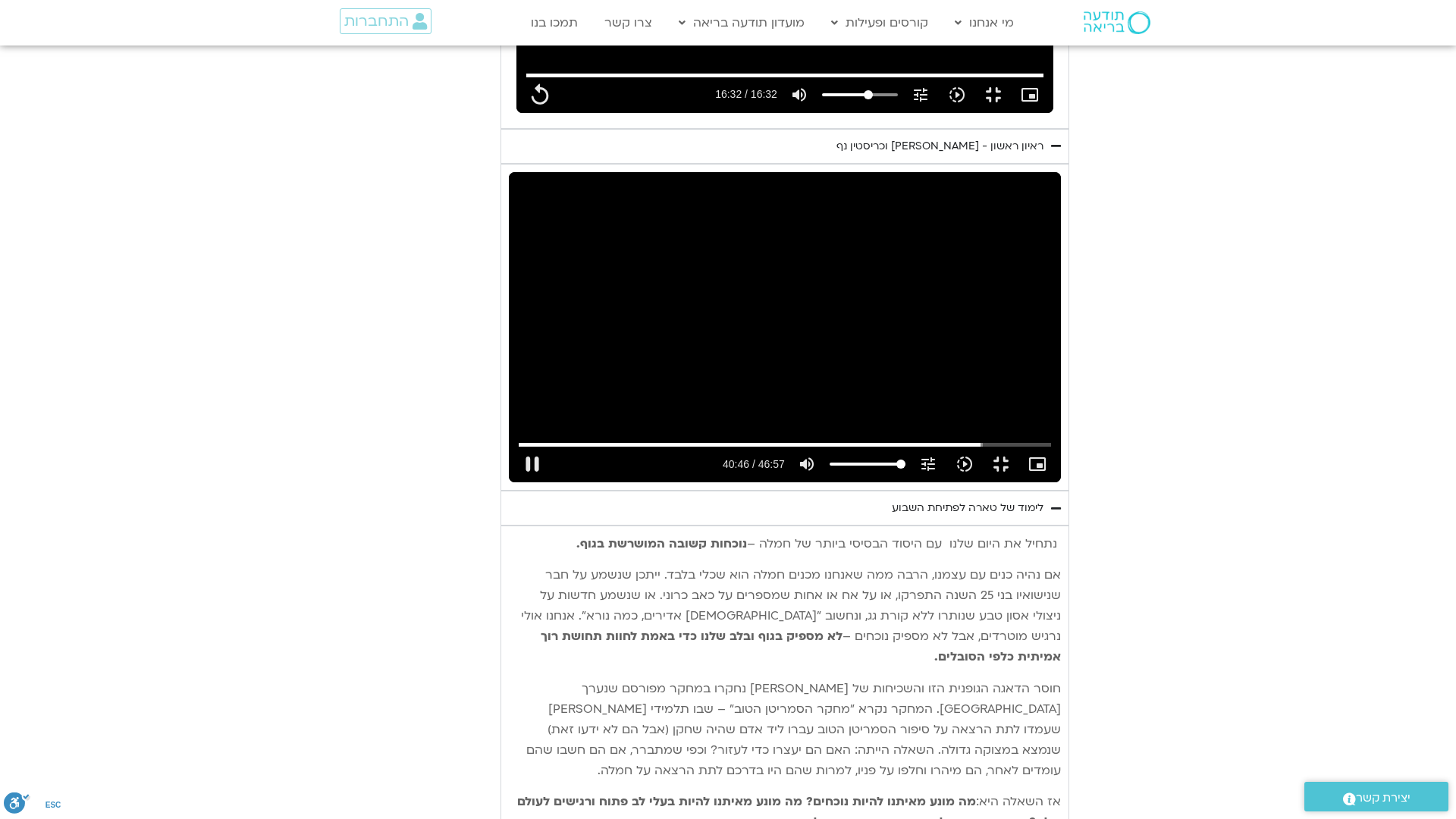
type input "992.52"
type input "2446.638244"
type input "992.52"
type input "2446.65444"
type input "992.52"
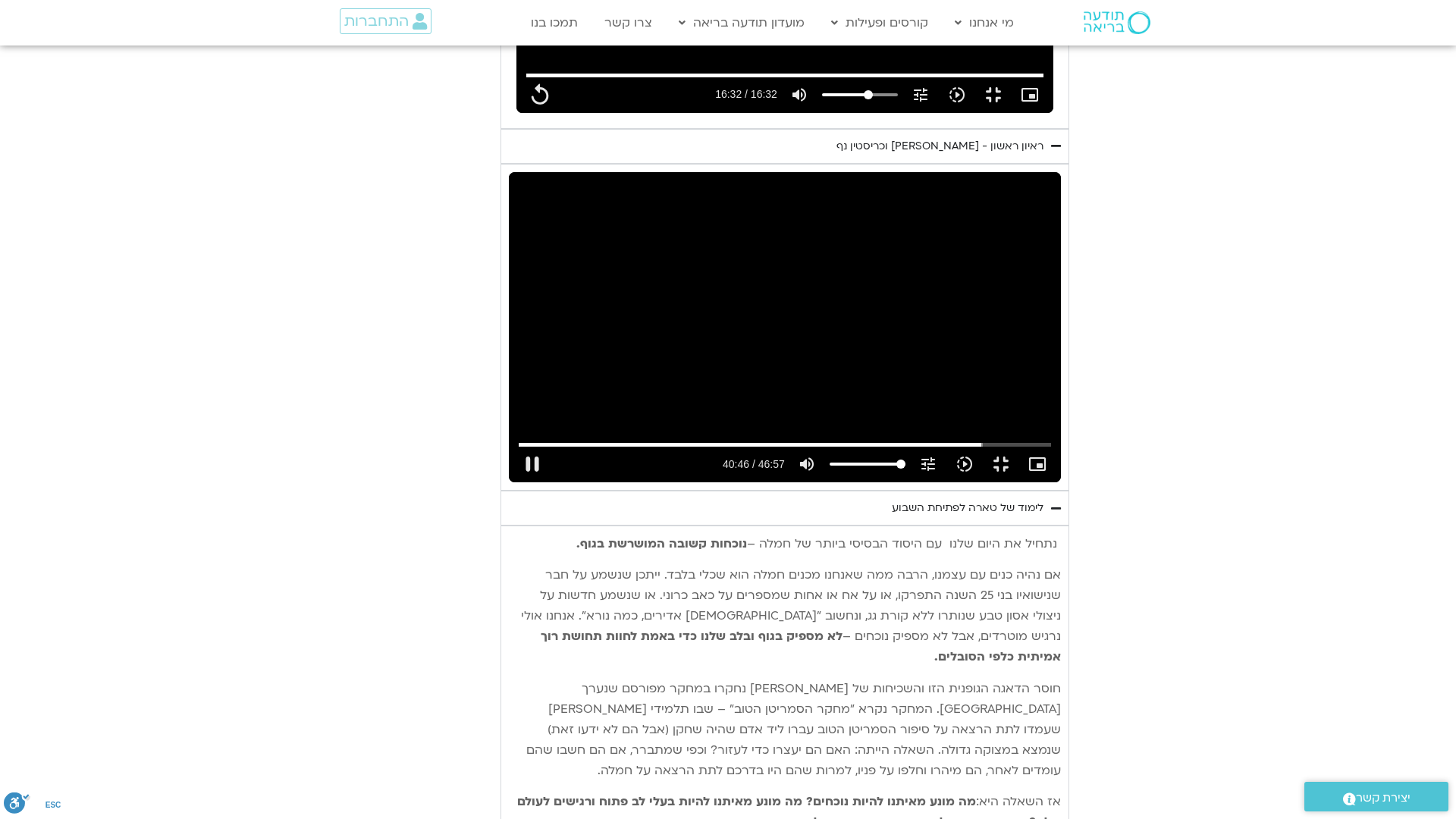
type input "2446.78706"
type input "992.52"
type input "2447.036435"
type input "992.52"
type input "2447.152398"
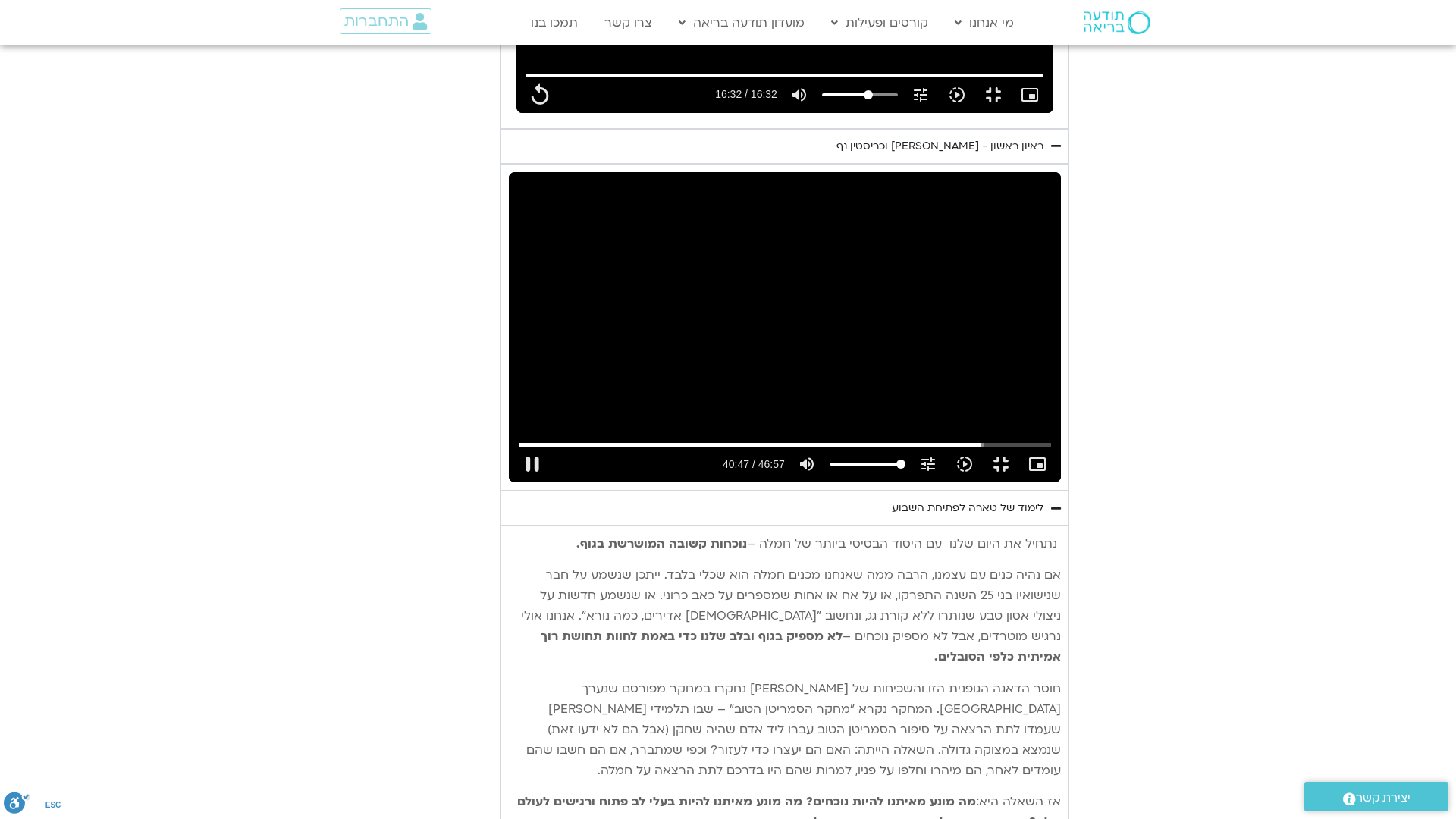
type input "992.52"
type input "2447.285624"
type input "992.52"
type input "2447.335967"
type input "992.52"
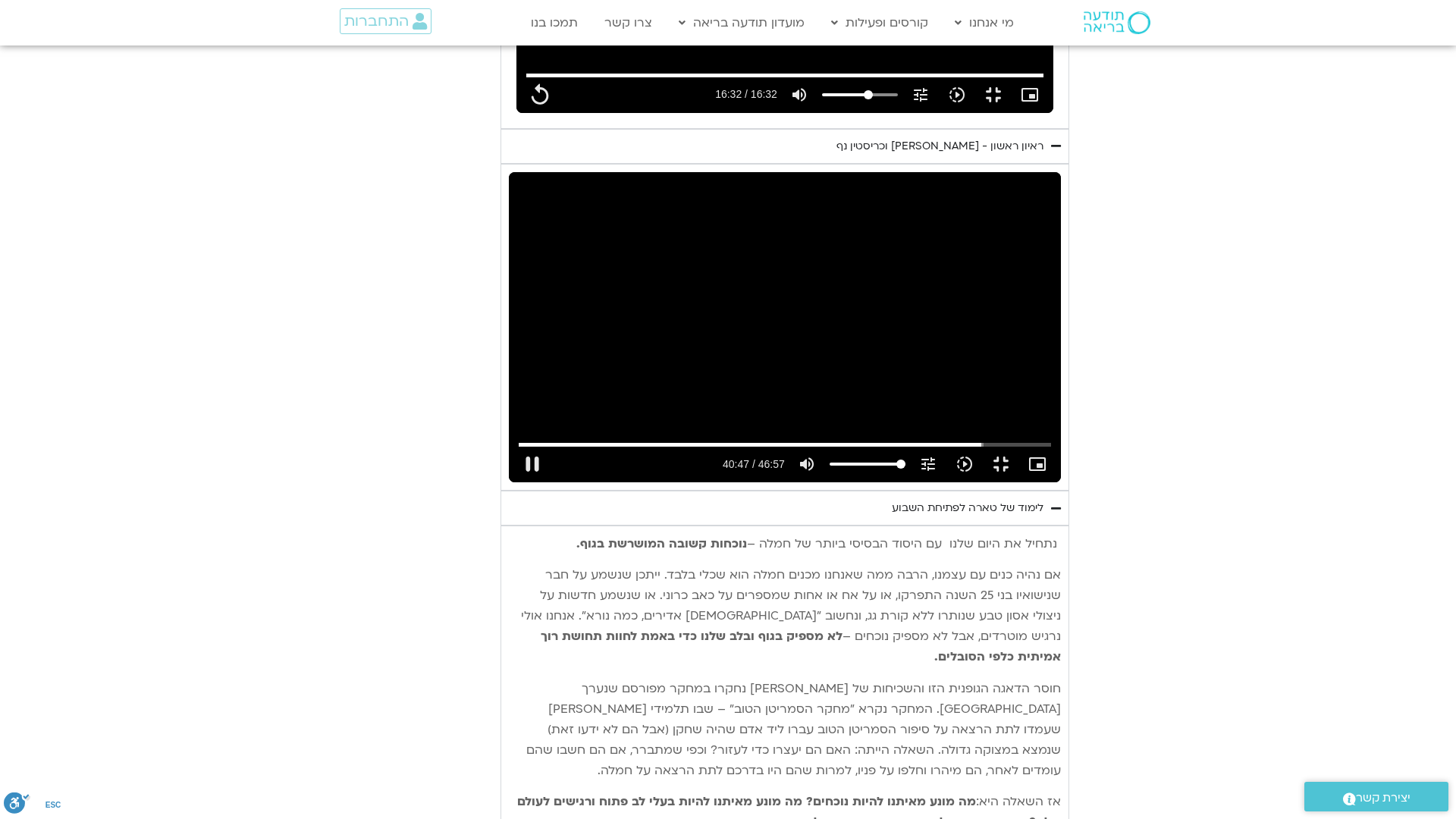
type input "2447.552249"
type input "992.52"
type input "2447.686173"
type input "992.52"
type input "2447.818379"
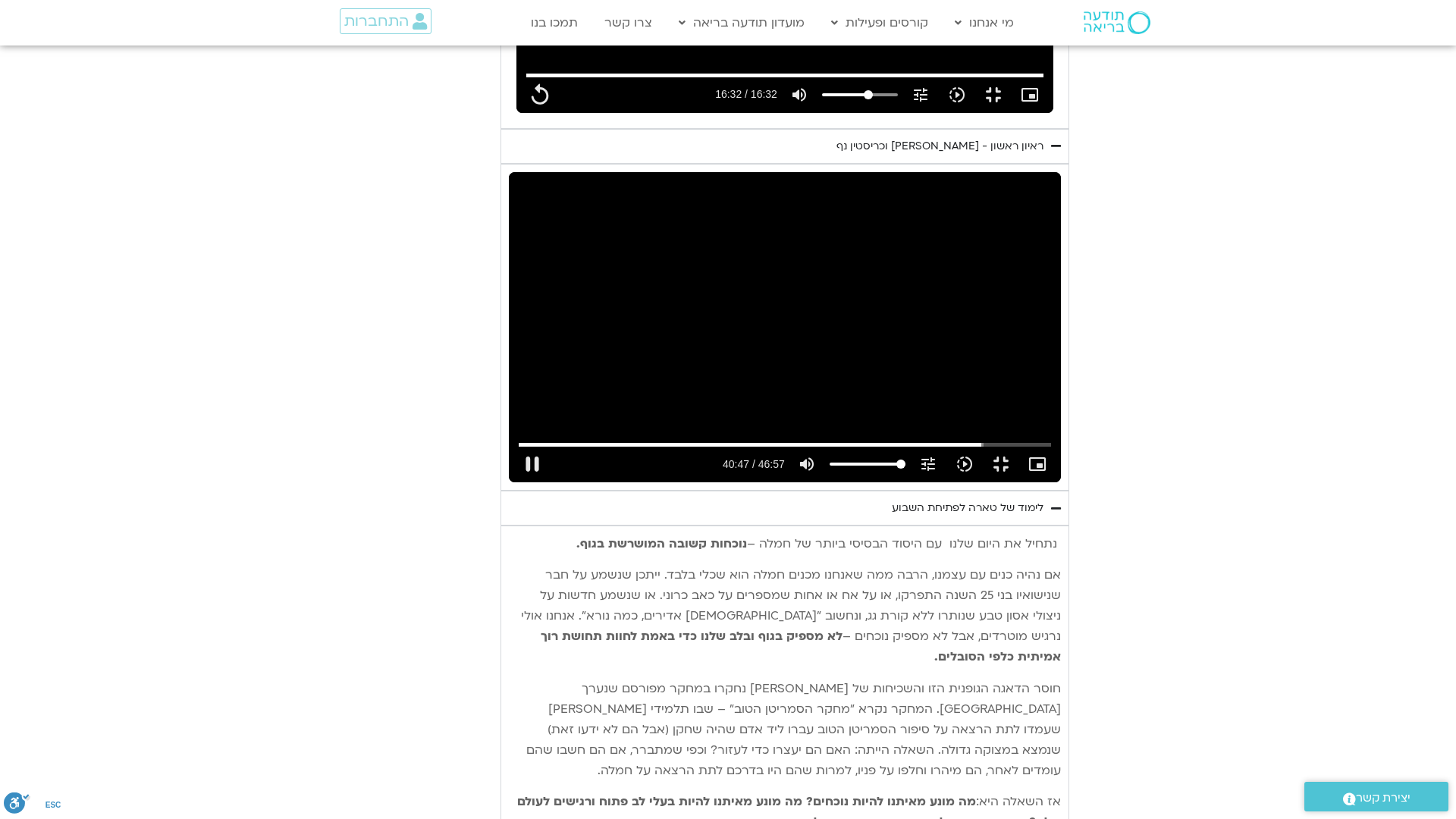
type input "992.52"
type input "2447.952053"
type input "992.52"
type input "2448.08499"
type input "992.52"
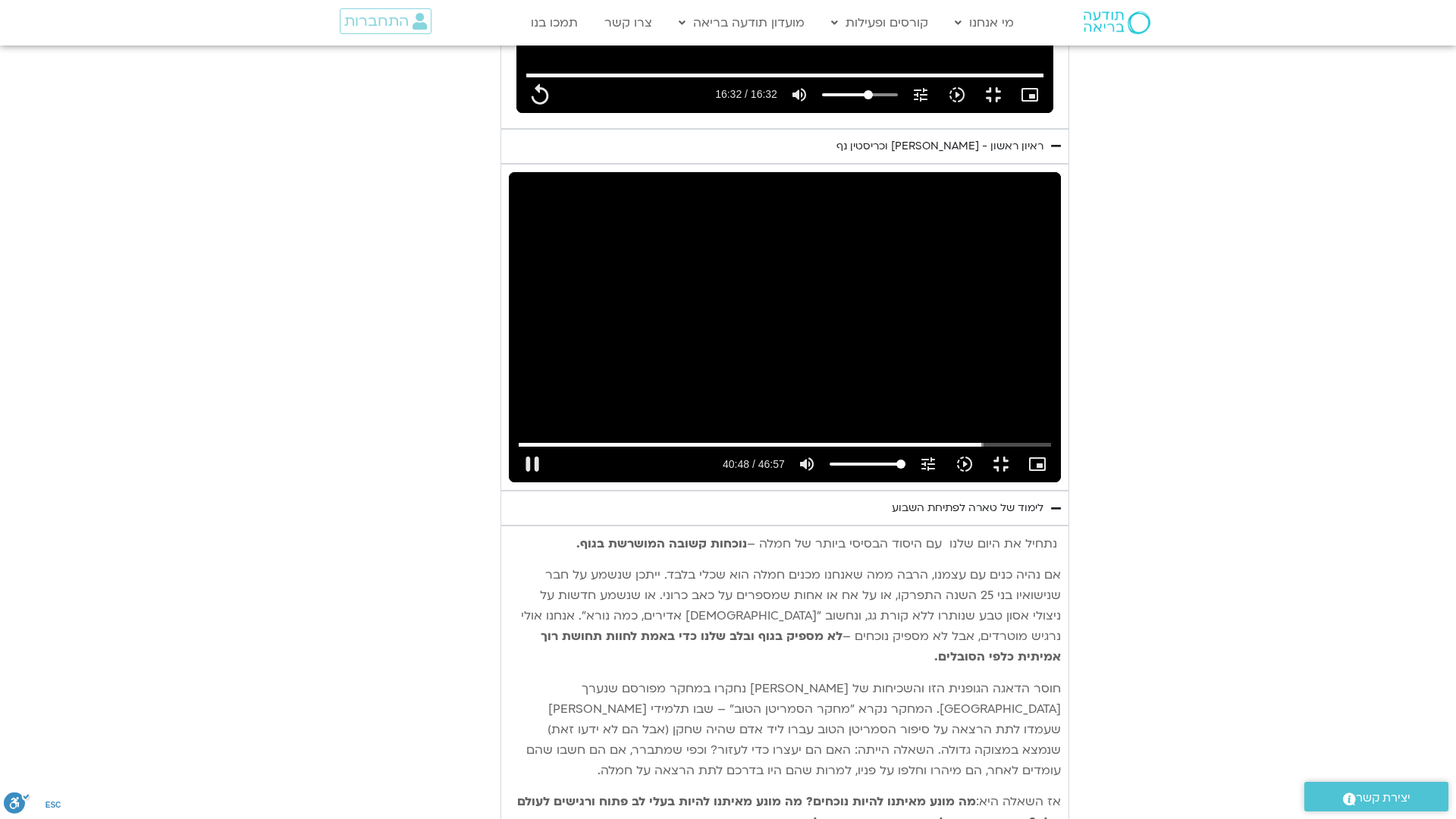
type input "2448.168816"
type input "992.52"
type input "2448.35354"
type input "992.52"
type input "2448.484585"
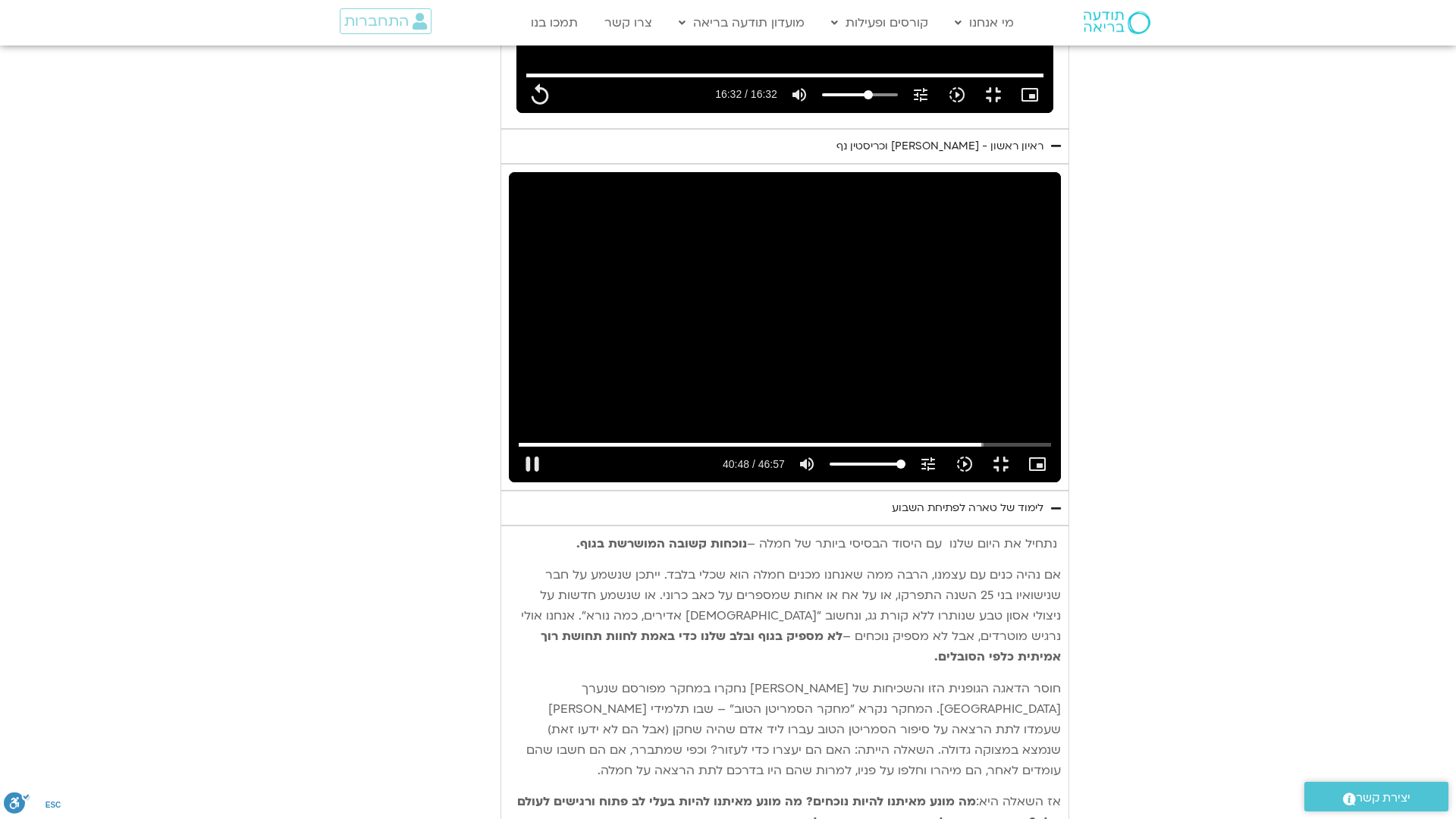
type input "992.52"
type input "2448.618129"
type input "992.52"
type input "2448.751232"
type input "992.52"
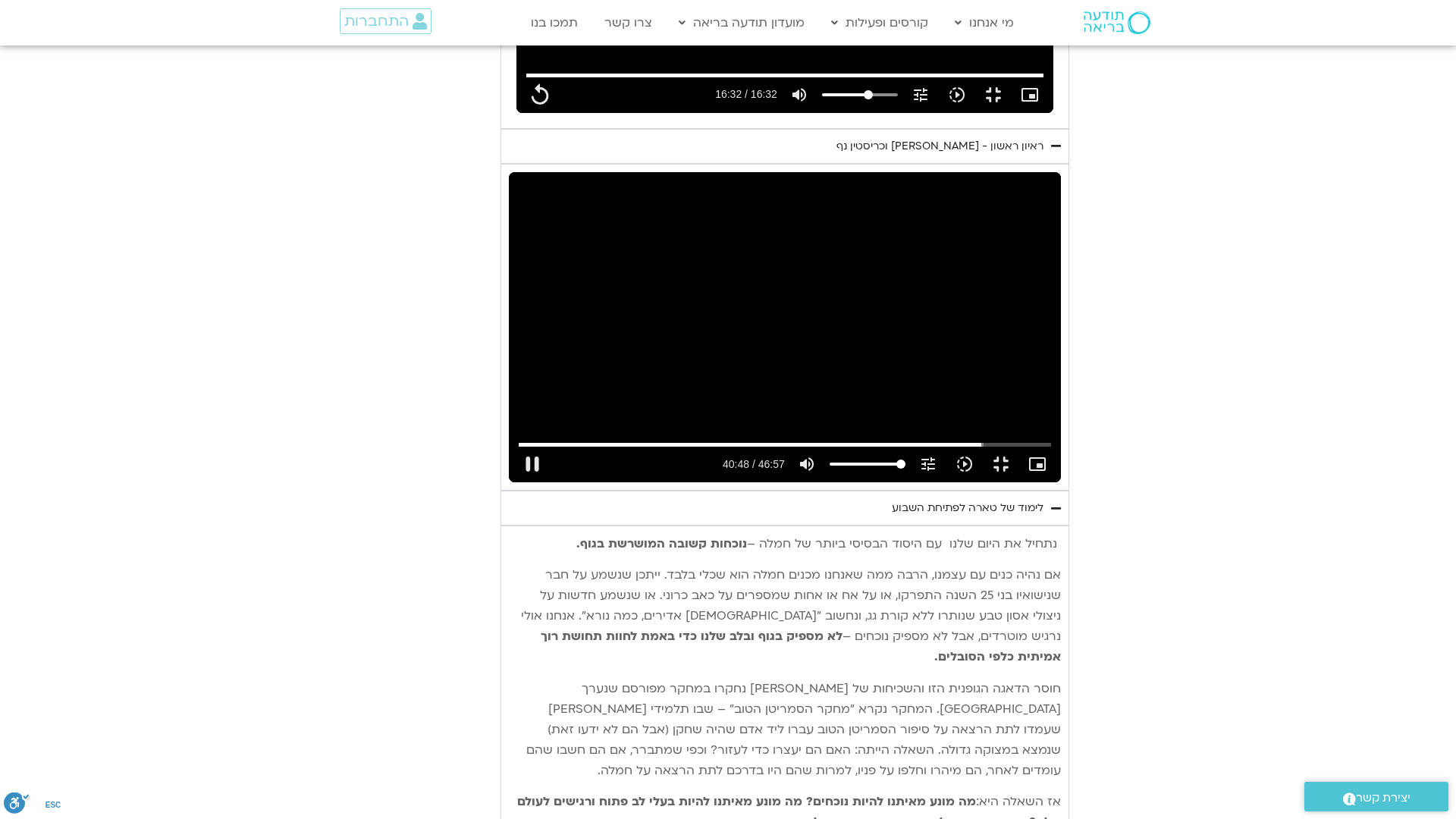
type input "2448.884586"
type input "992.52"
type input "2449.017326"
type input "992.52"
type input "2449.150902"
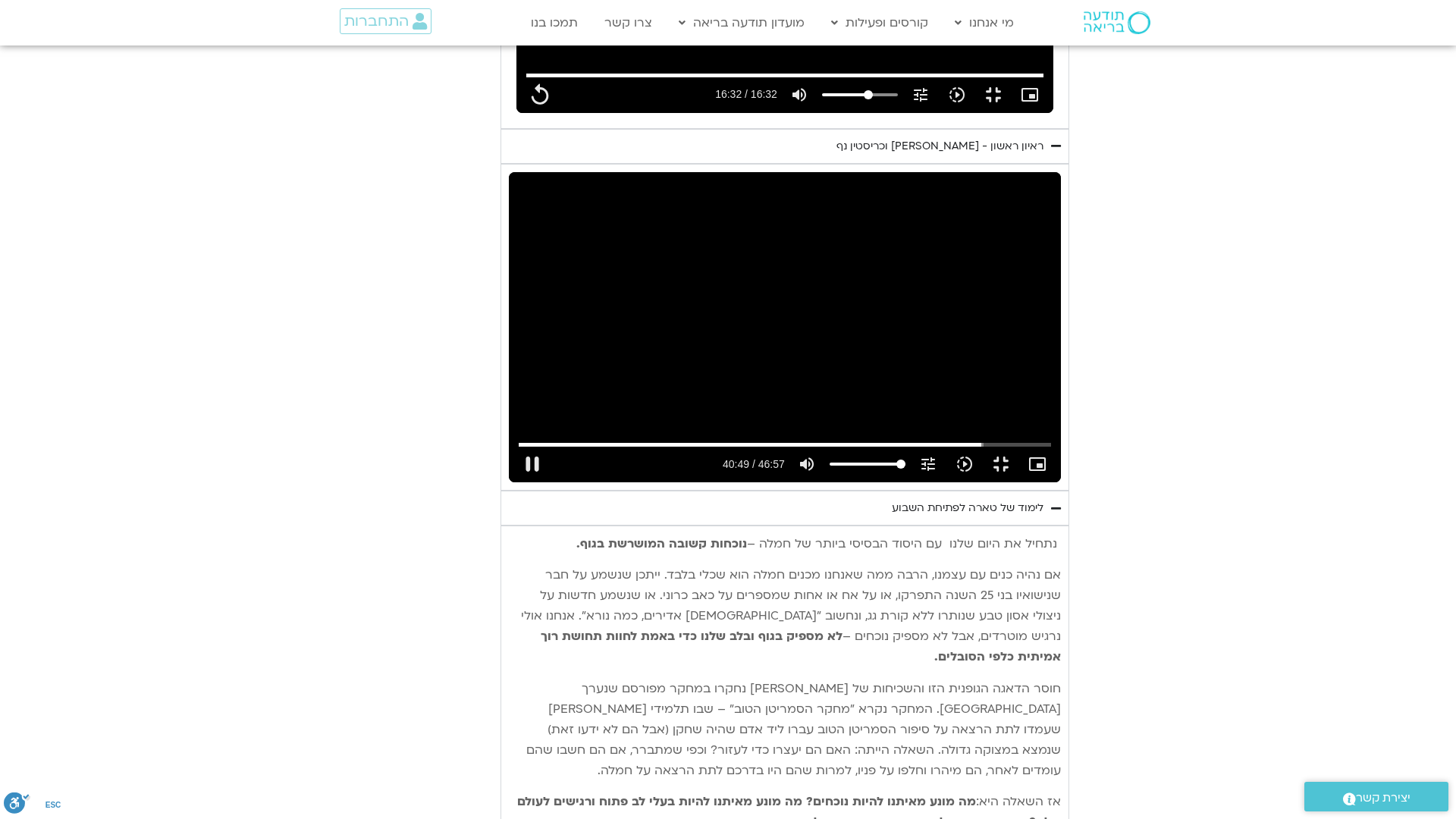
type input "992.52"
type input "2449.284044"
type input "992.52"
type input "2449.417421"
type input "992.52"
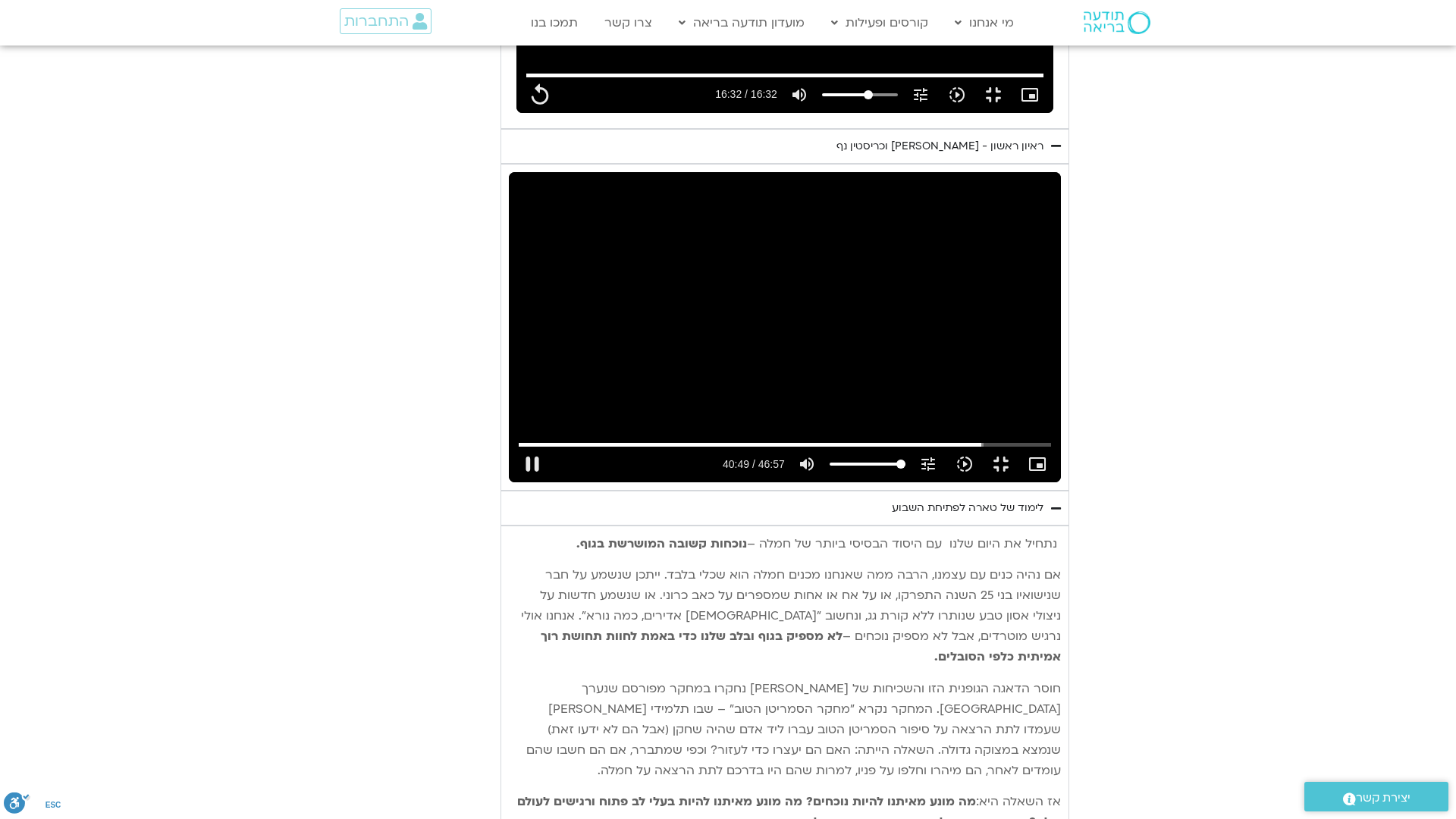
type input "2449.550453"
type input "992.52"
type input "2449.668203"
type input "992.52"
type input "2449.699277"
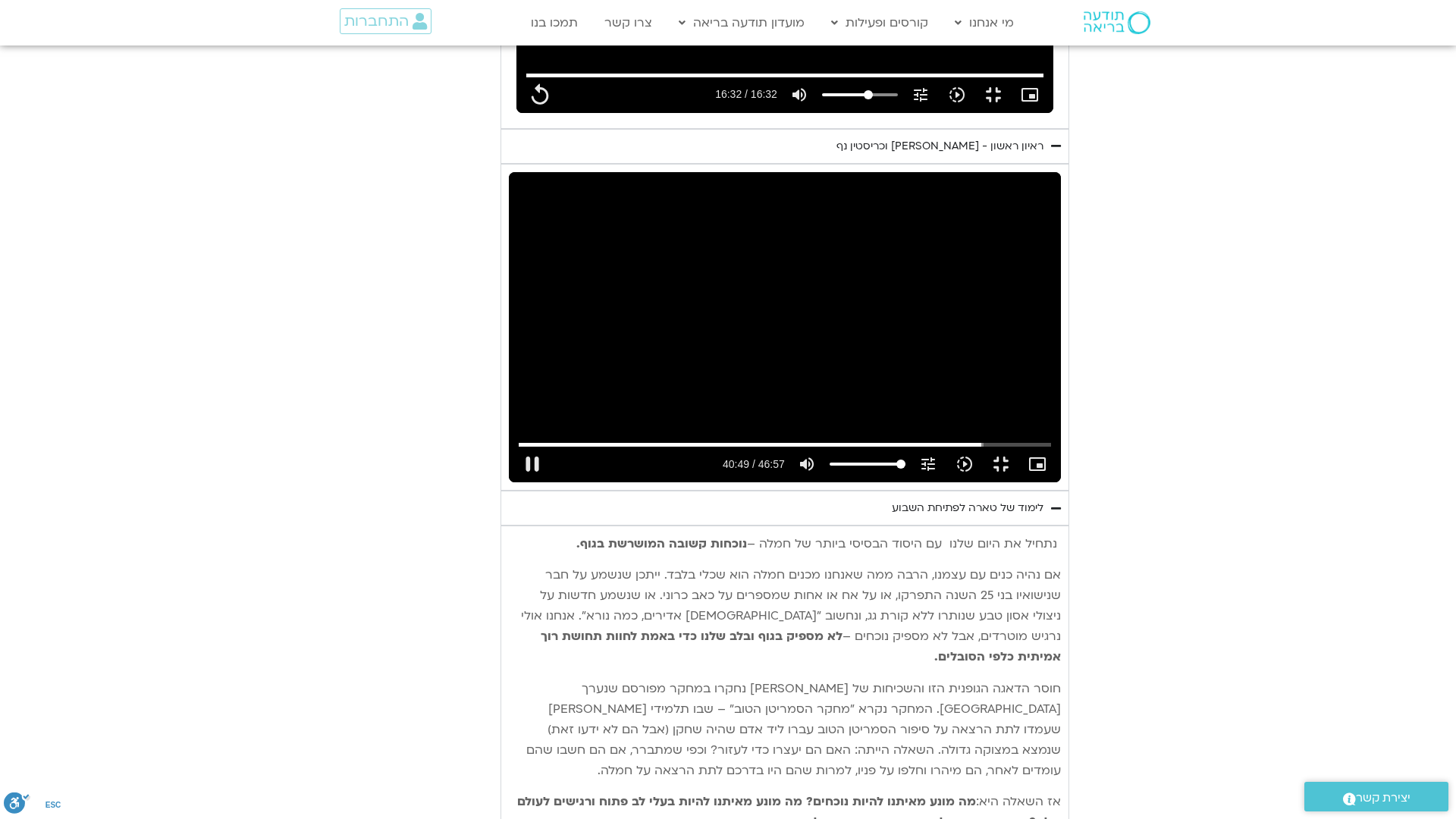
type input "992.52"
type input "2449.830945"
type input "992.52"
type input "2449.955943"
type input "992.52"
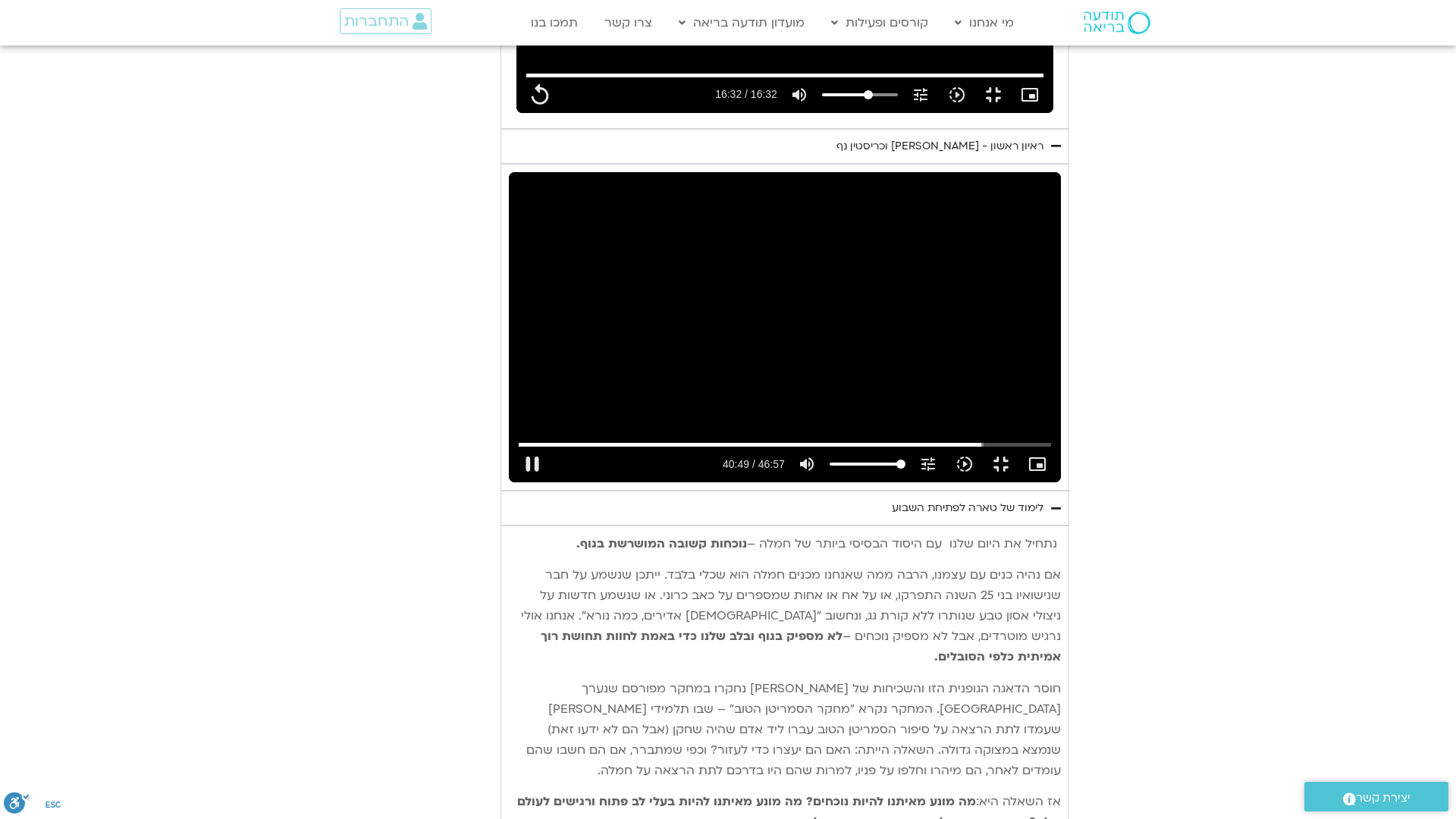
type input "2450.083546"
type input "992.52"
type input "2450.21183"
type input "992.52"
type input "2450.339206"
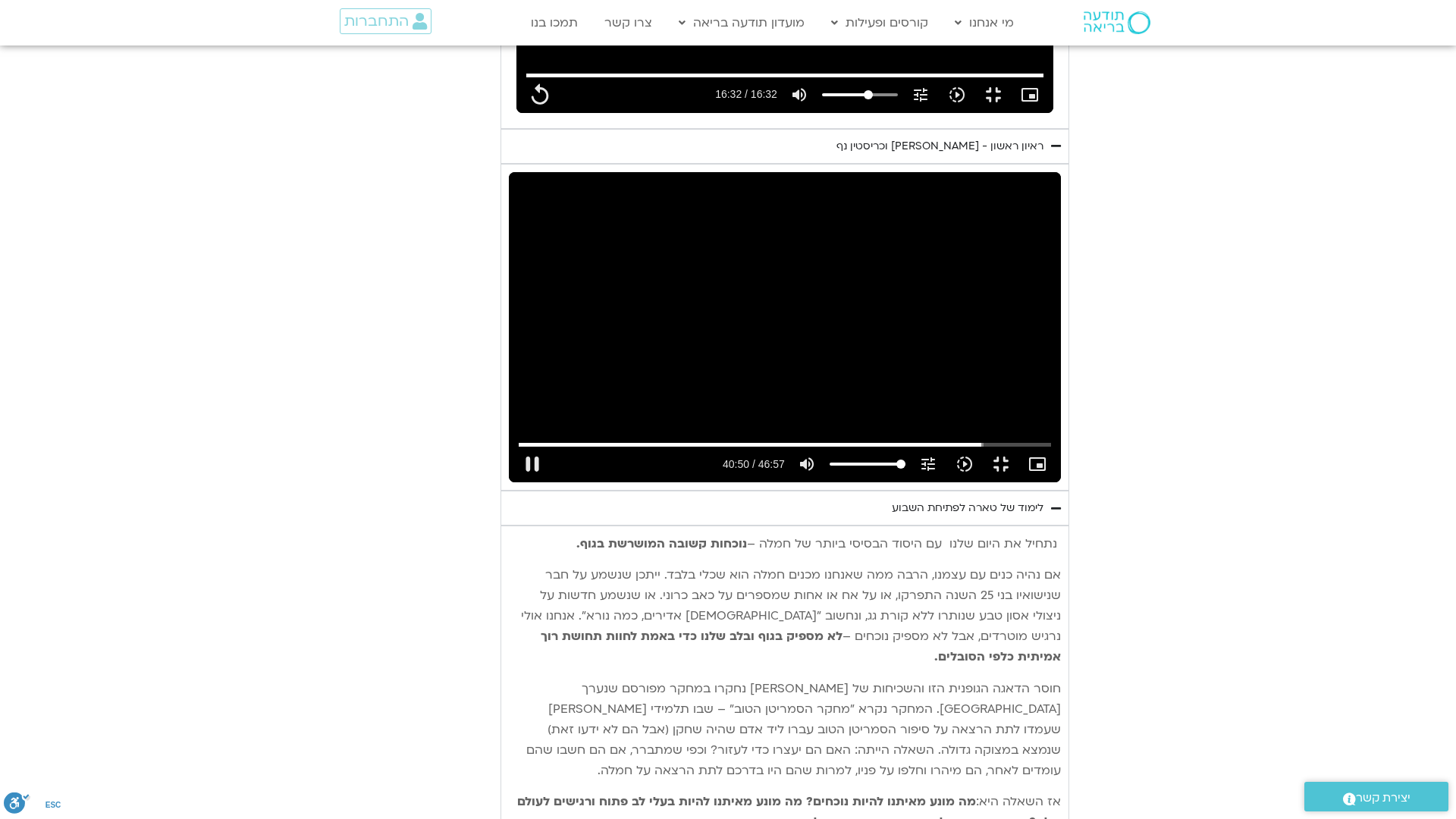
type input "992.52"
type input "2450.582537"
type input "992.52"
type input "2450.649047"
type input "992.52"
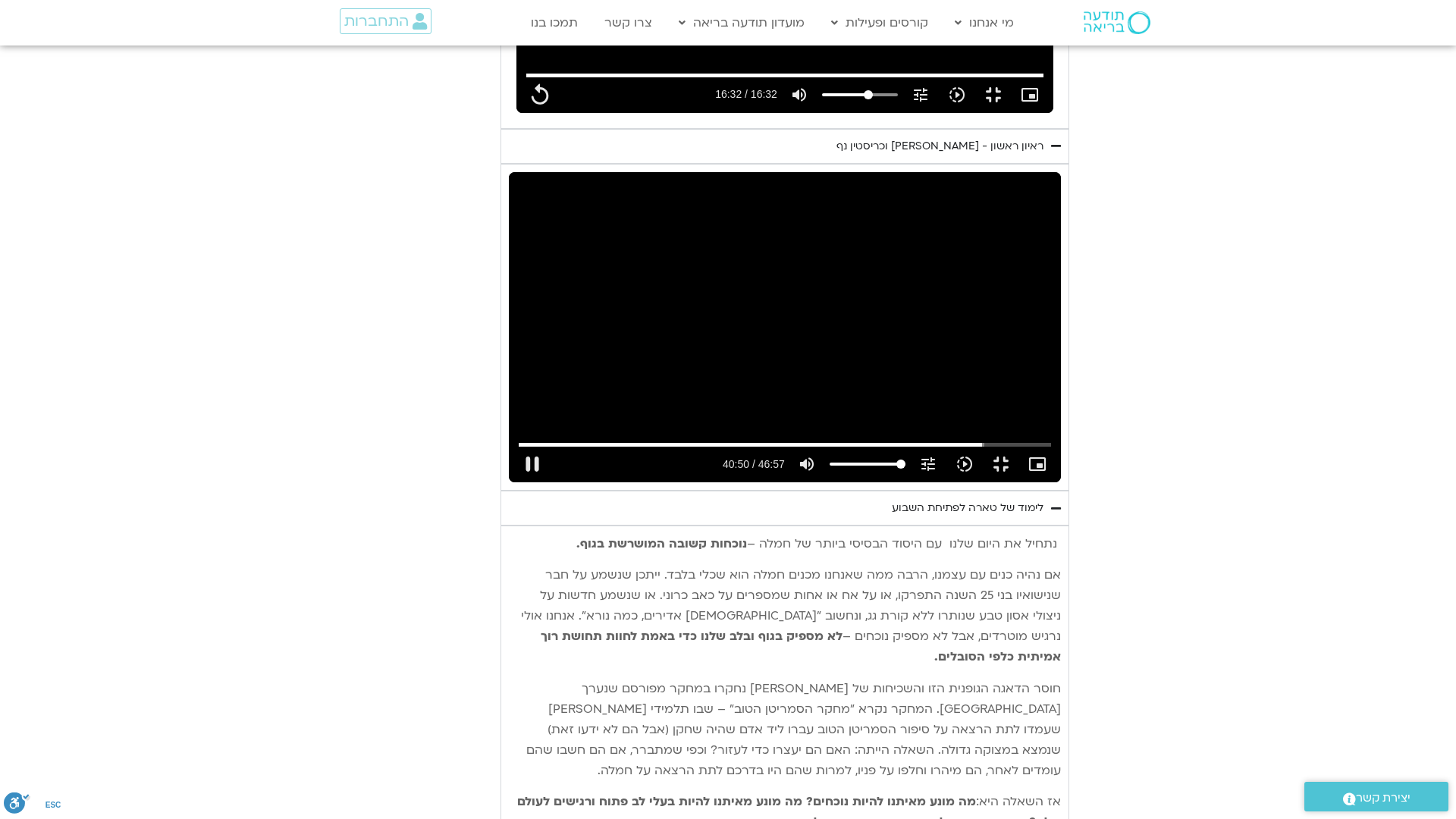
type input "2450.73321"
type input "992.52"
type input "2450.899129"
type input "992.52"
type input "2450.999547"
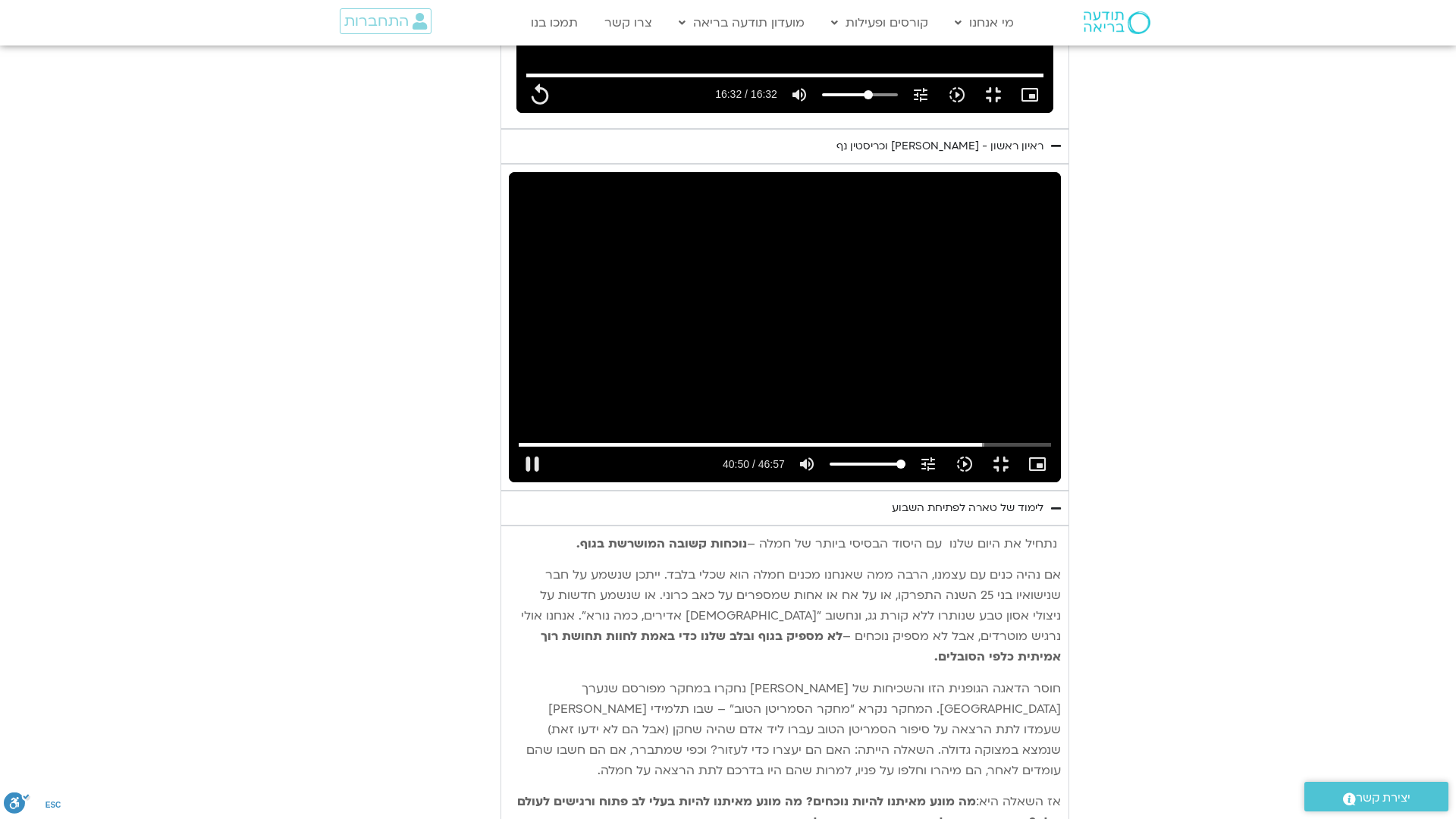
type input "992.52"
type input "2451.133087"
type input "992.52"
type input "2451.265899"
type input "992.52"
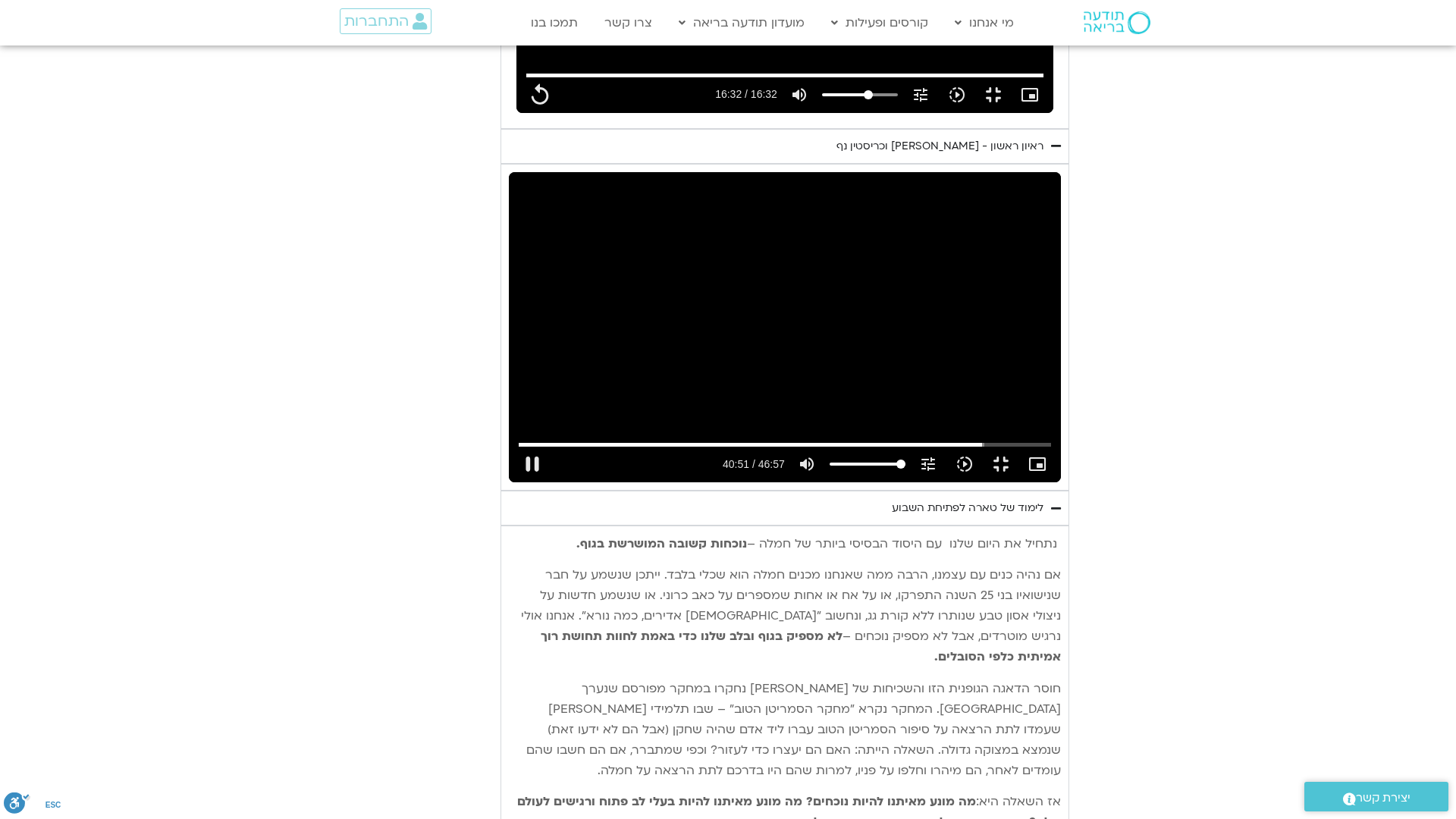
type input "2451.515246"
type input "992.52"
type input "2451.648441"
type input "992.52"
type input "2451.765303"
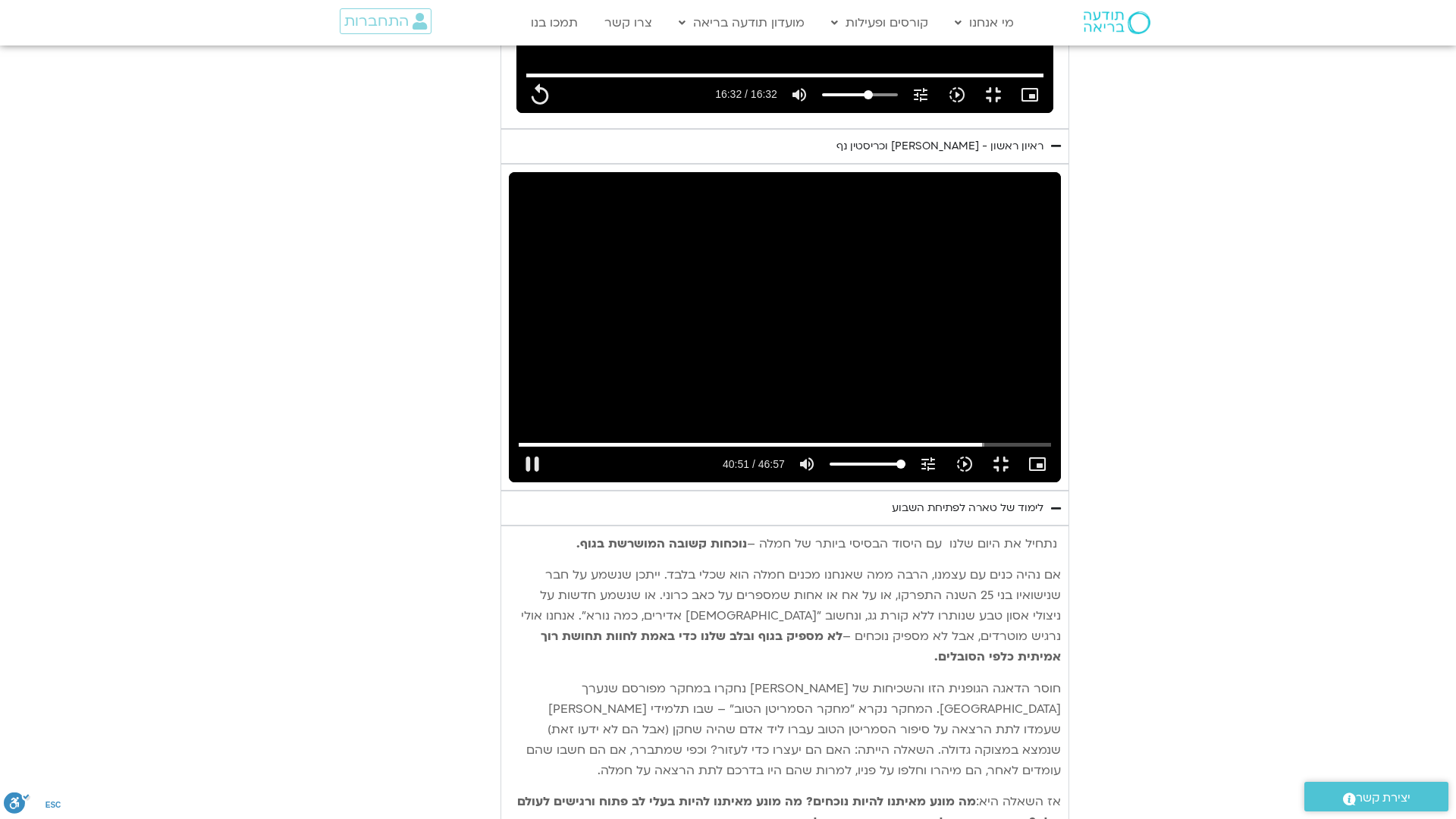
type input "992.52"
type input "2451.898537"
type input "992.52"
type input "2452.031918"
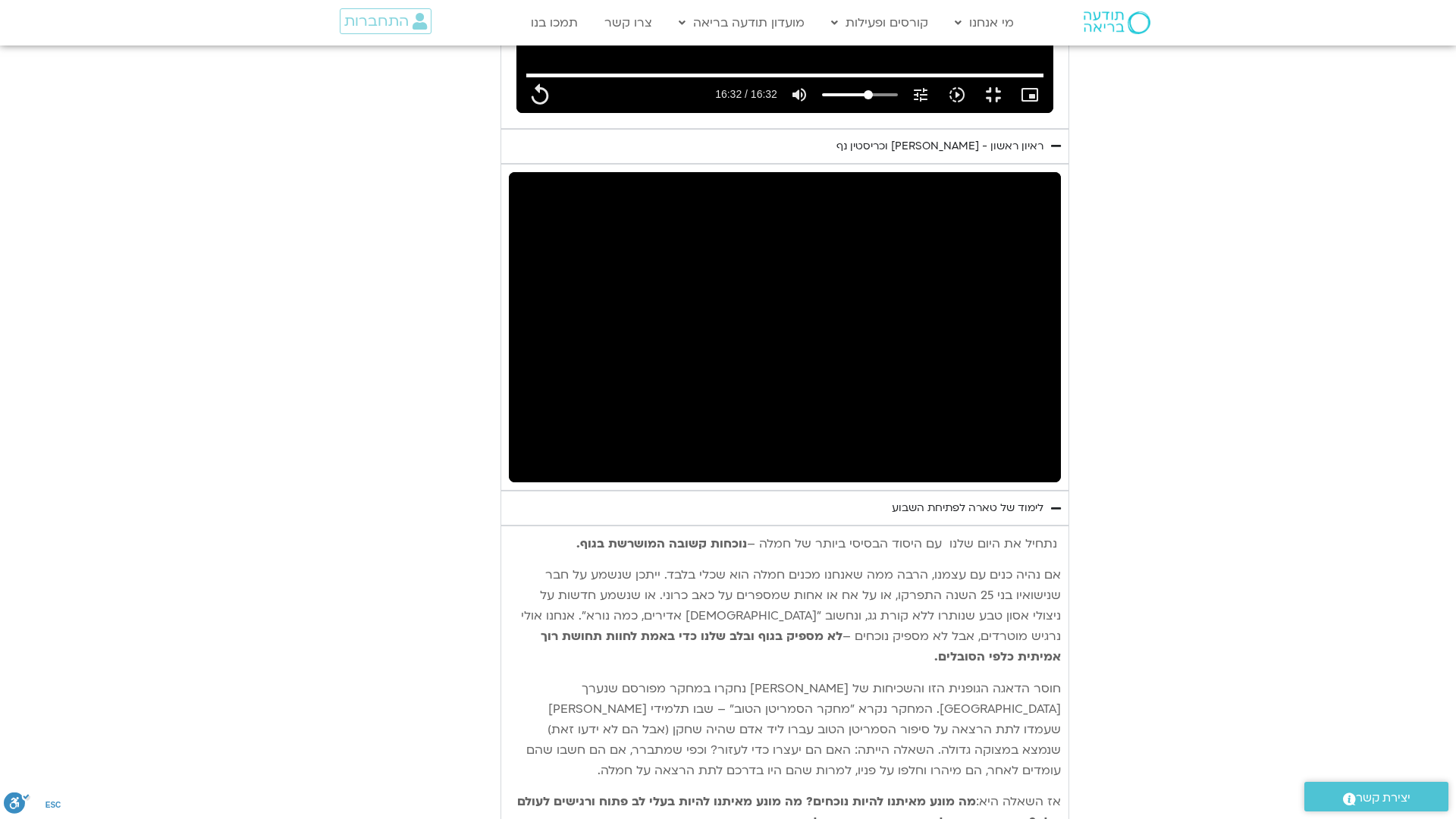
type input "992.52"
type input "2751.818317"
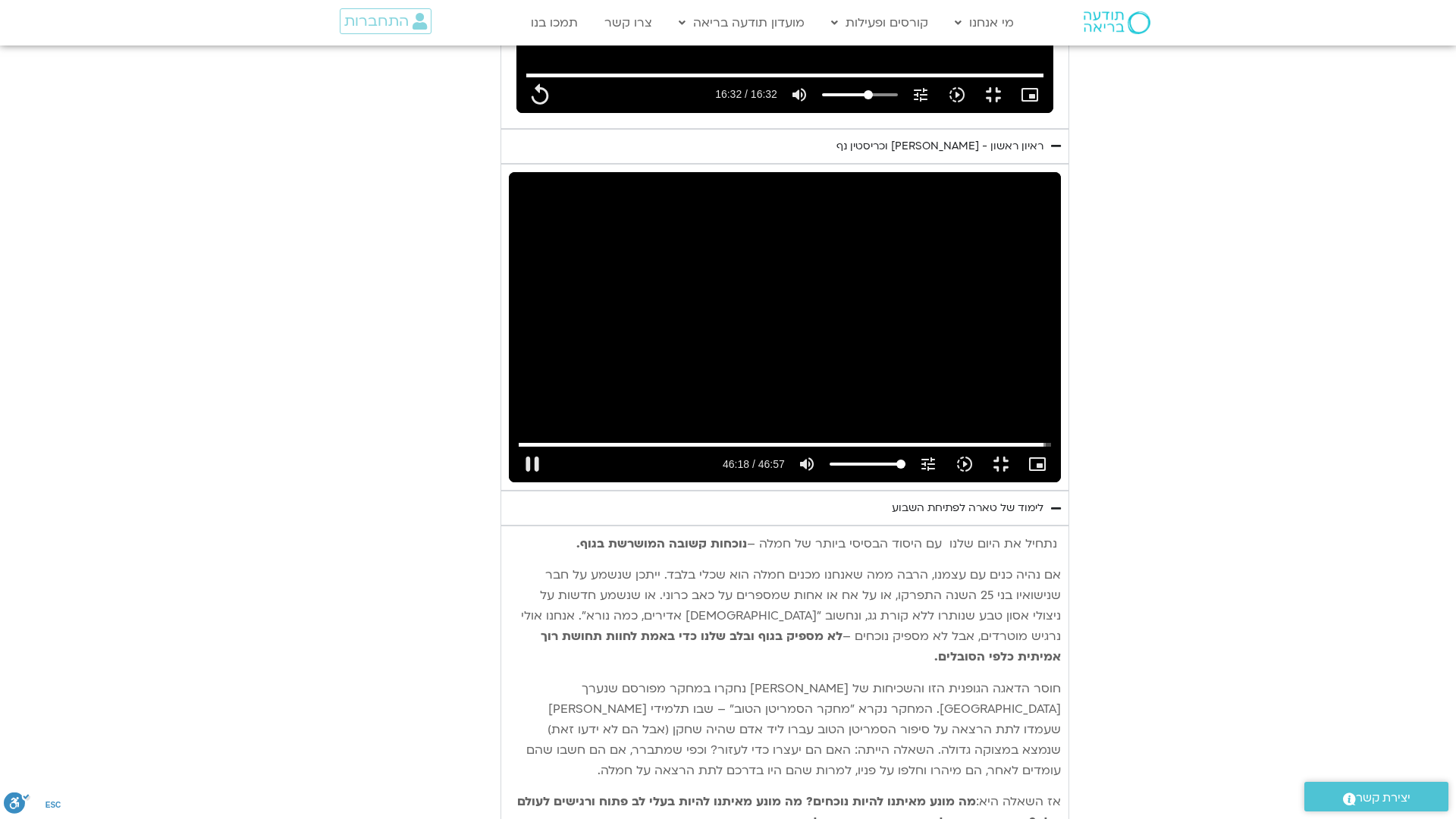
click at [520, 308] on div "Skip Ad 44:13 pause 46:18 / 46:57 volume_up Mute tune Resolution Auto 720p slow…" at bounding box center [785, 327] width 552 height 311
